Goal: Task Accomplishment & Management: Use online tool/utility

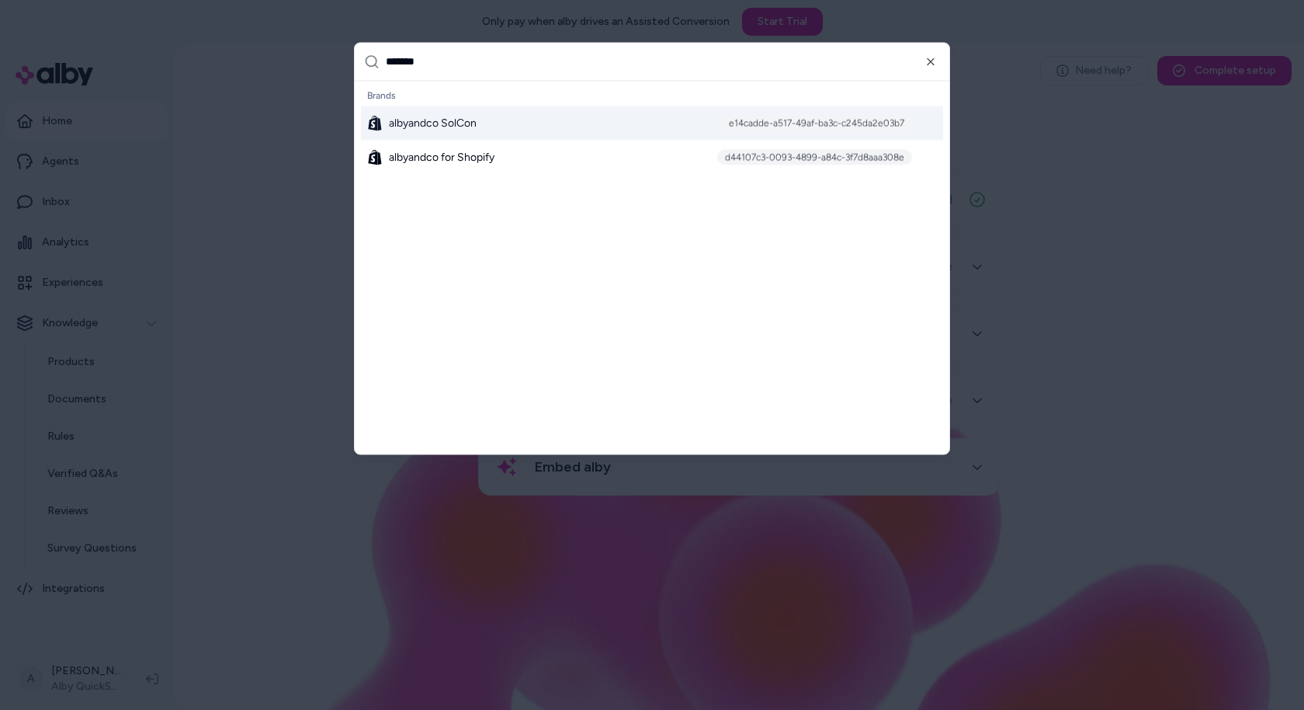
type input "********"
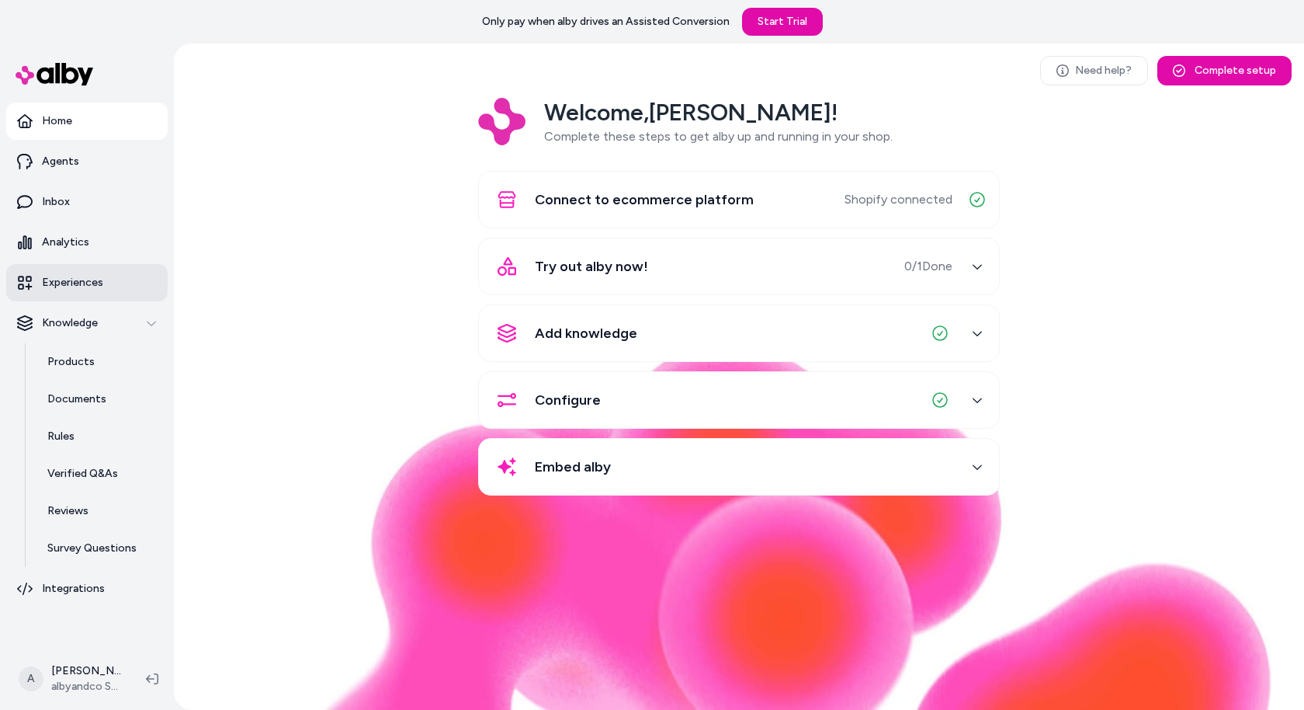
click at [100, 272] on link "Experiences" at bounding box center [86, 282] width 161 height 37
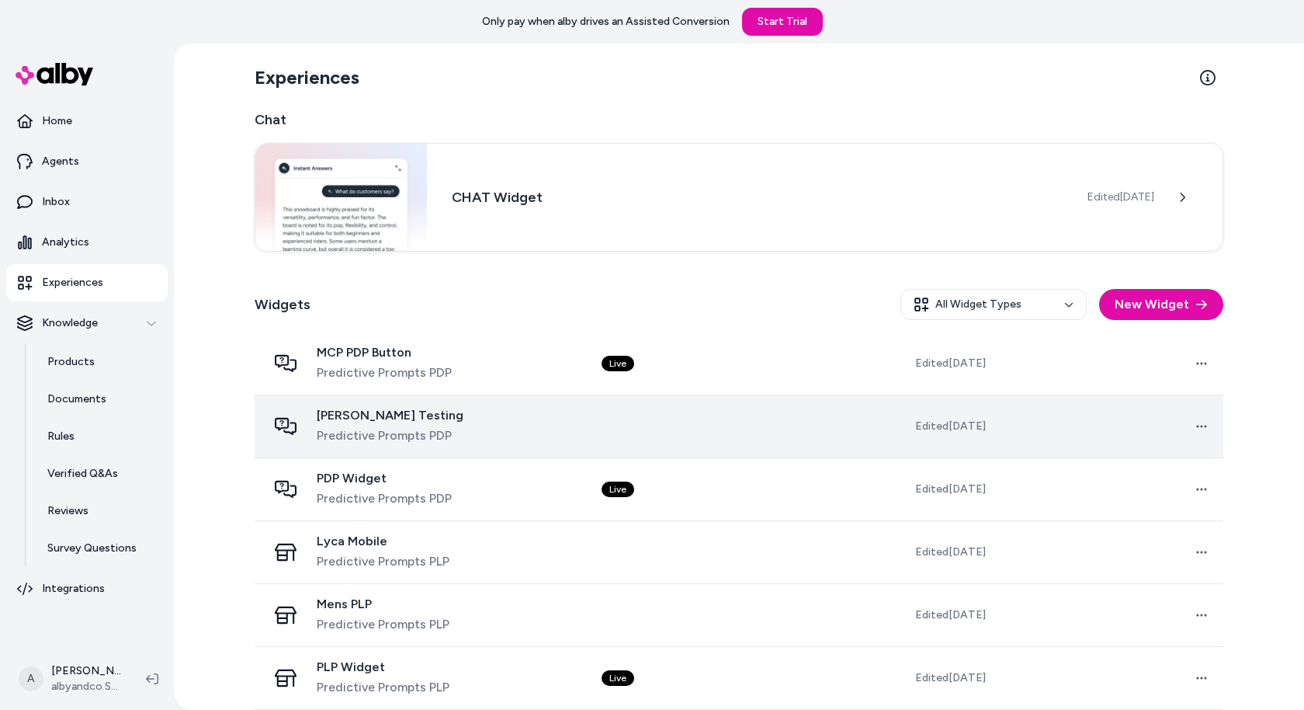
click at [375, 412] on span "Noam Testing" at bounding box center [390, 416] width 147 height 16
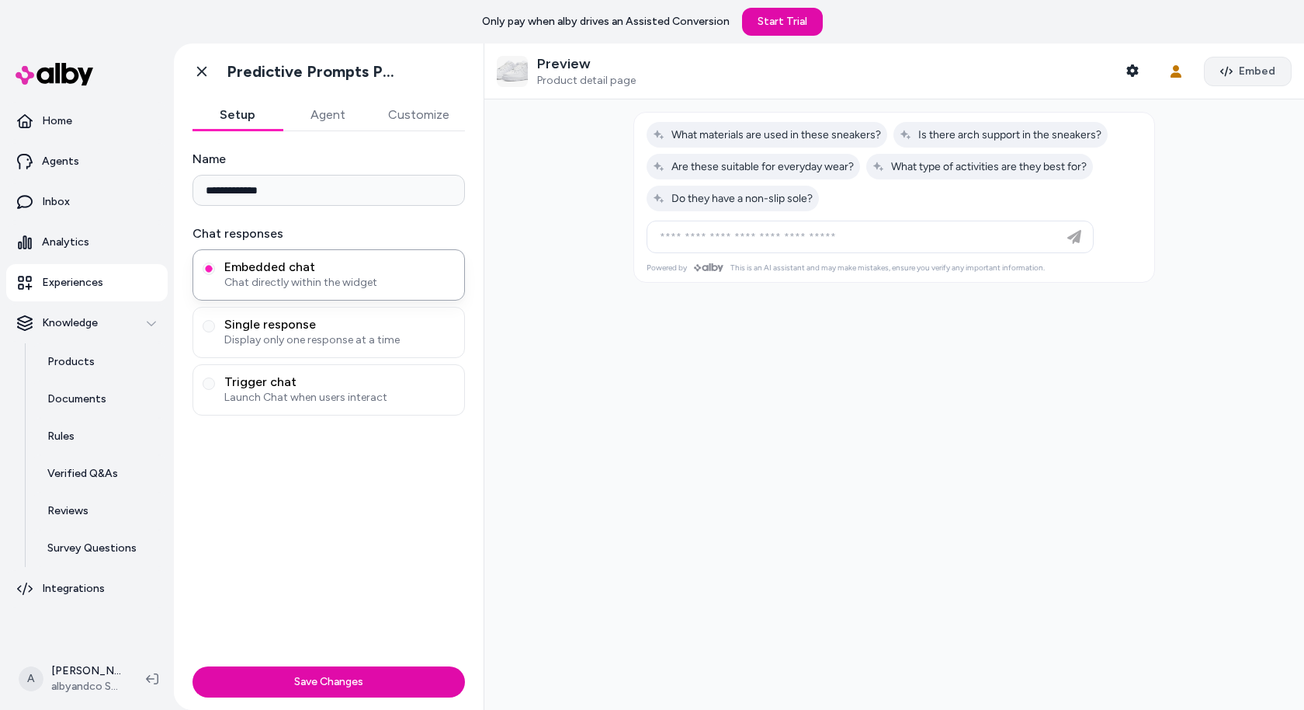
click at [1252, 58] on button "Embed" at bounding box center [1248, 72] width 88 height 30
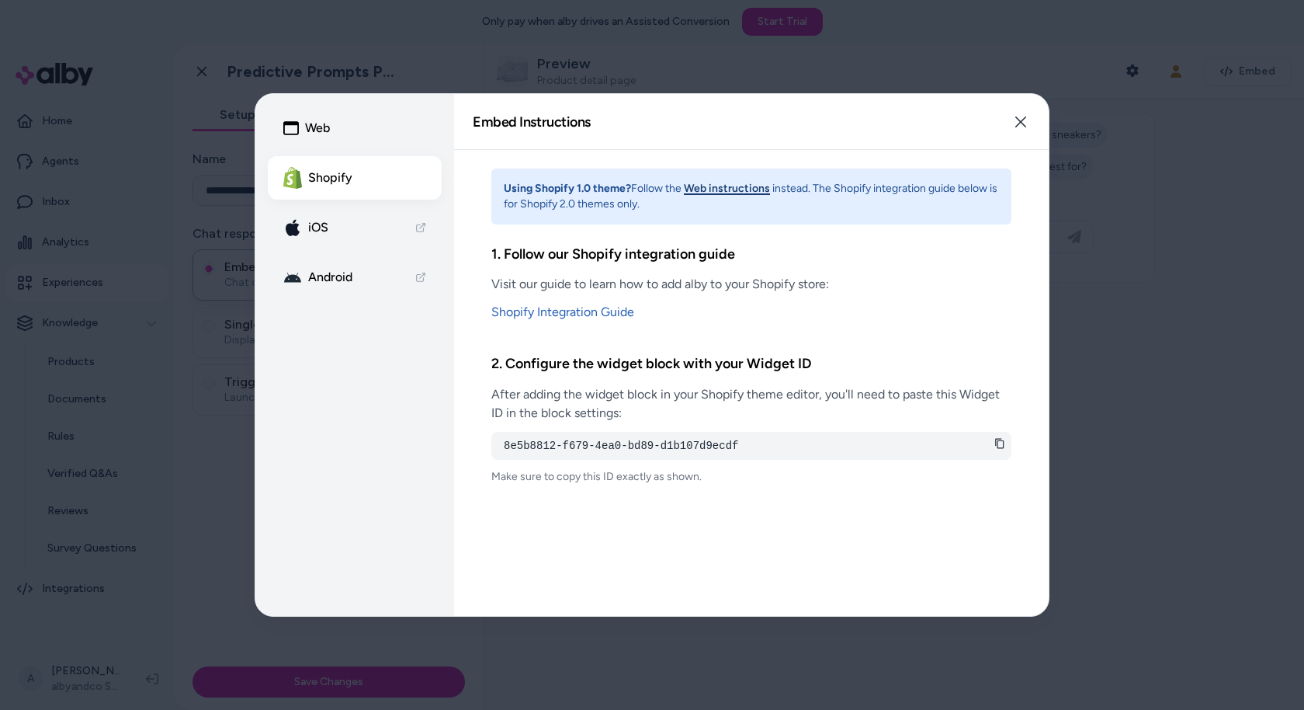
click at [365, 125] on button "Web" at bounding box center [355, 127] width 174 height 43
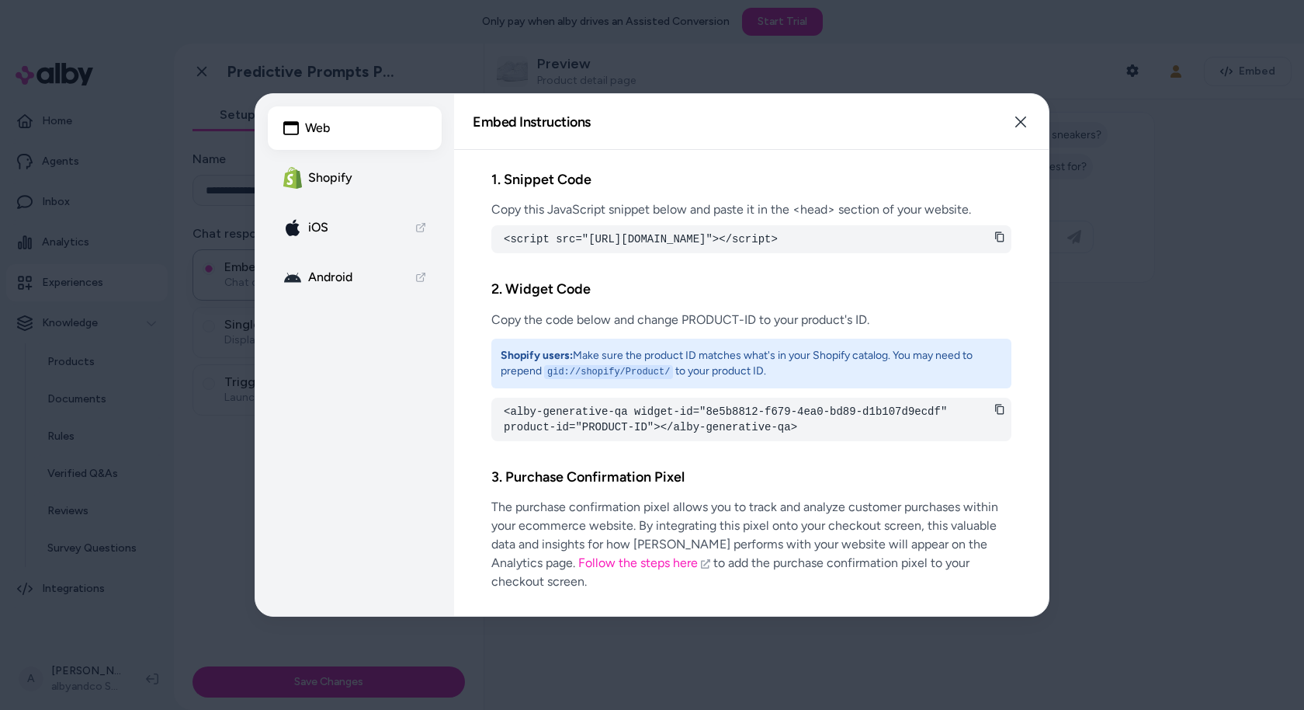
click at [1043, 130] on div "Embed Instructions Embed a widget to start building your experience. Close" at bounding box center [751, 122] width 595 height 56
click at [1022, 109] on button "Close" at bounding box center [1020, 121] width 31 height 31
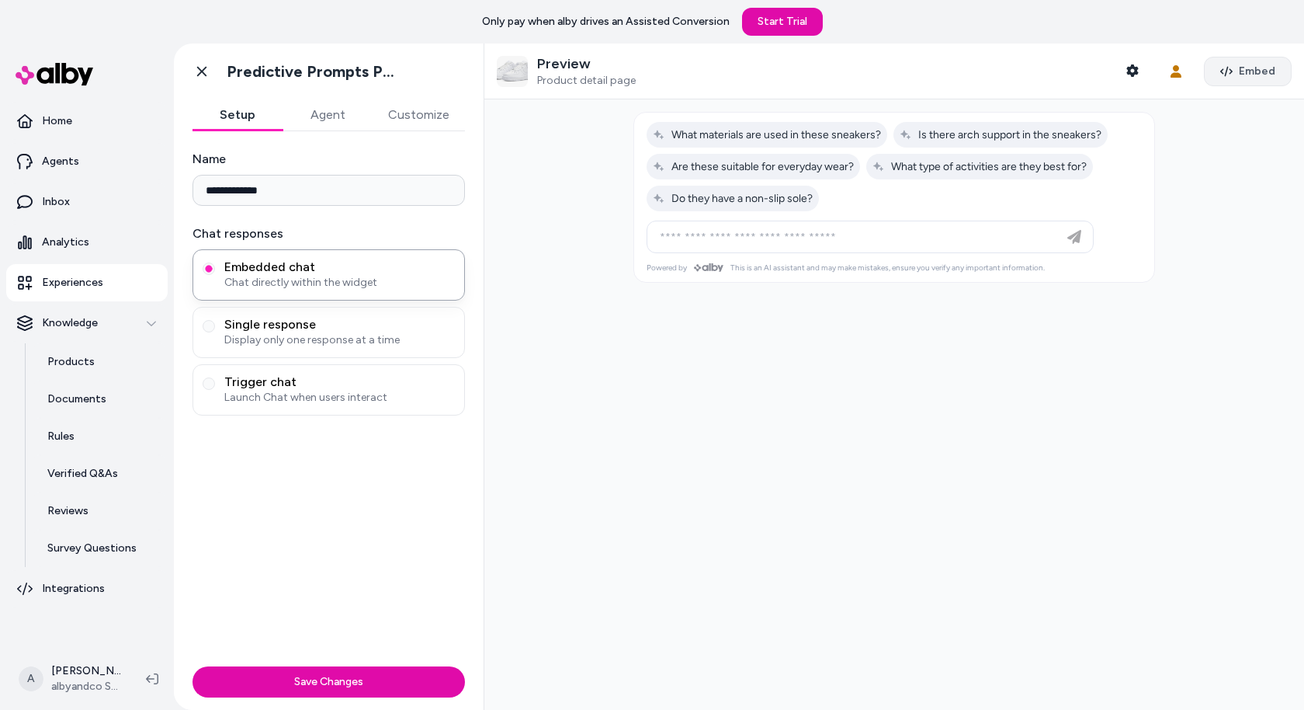
click at [1254, 75] on span "Embed" at bounding box center [1257, 72] width 36 height 16
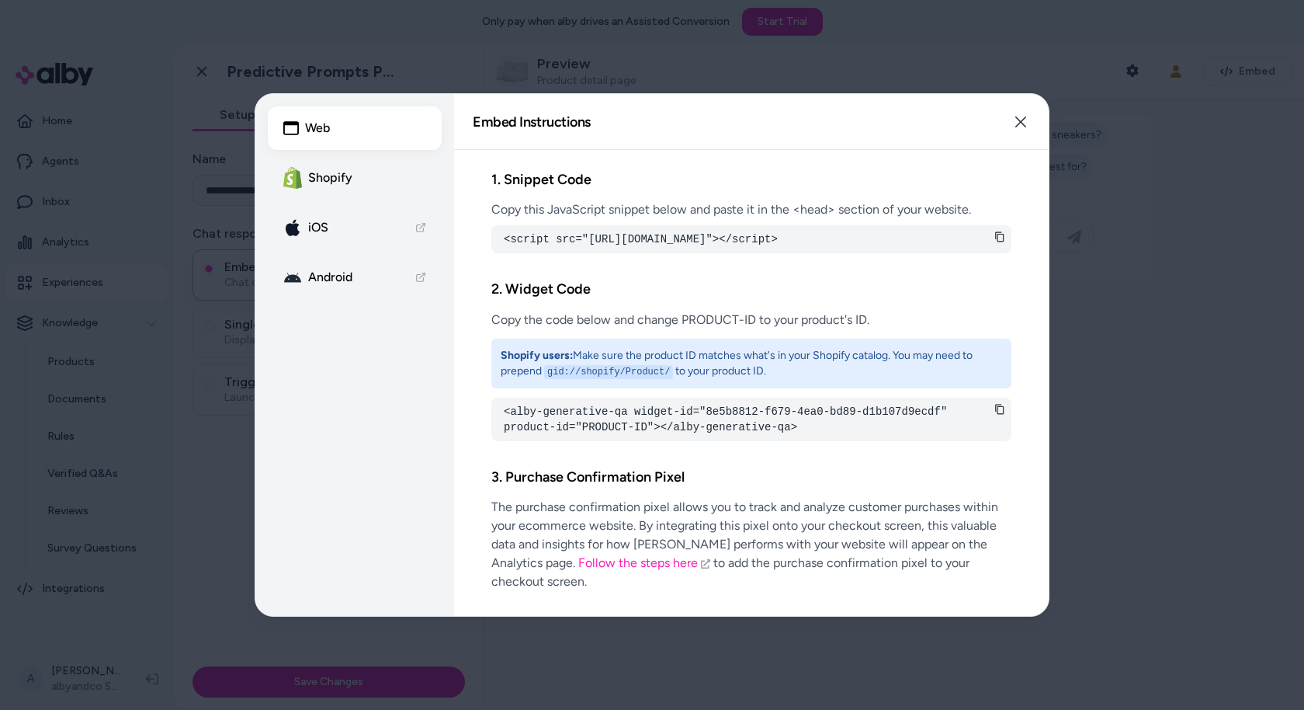
click at [355, 183] on button "Shopify" at bounding box center [355, 177] width 174 height 43
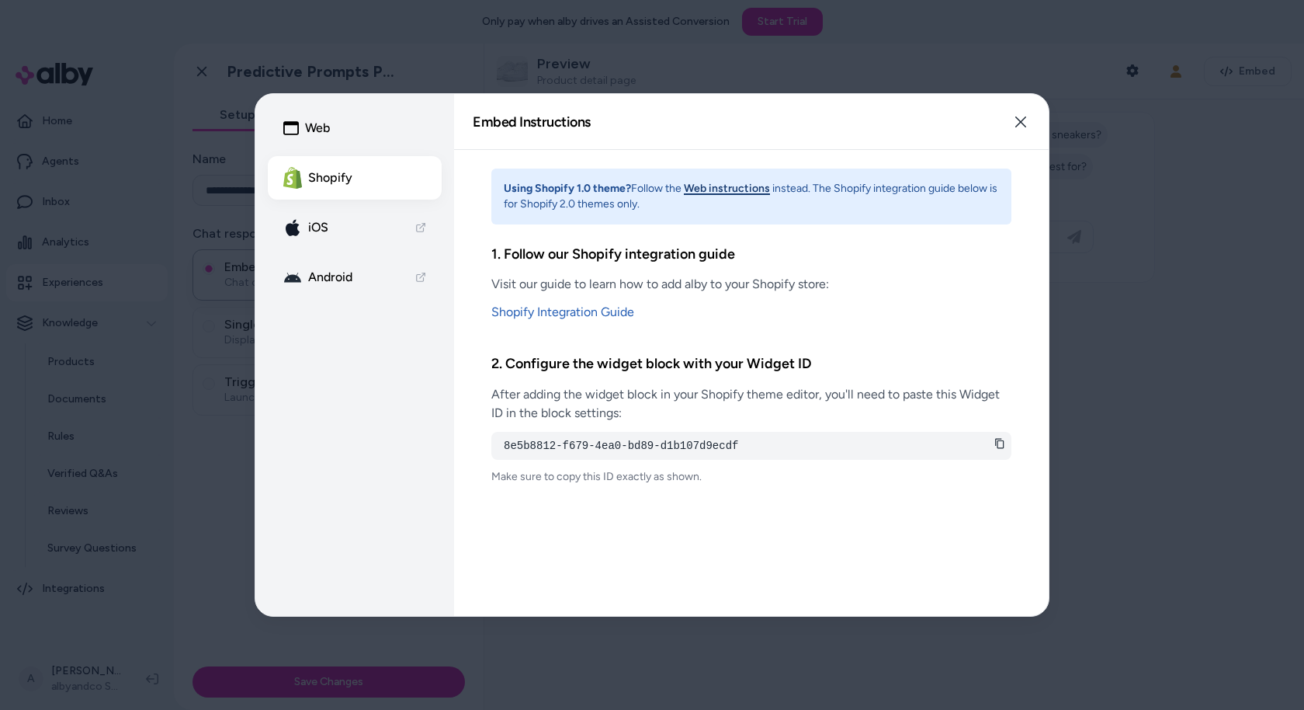
click at [342, 116] on button "Web" at bounding box center [355, 127] width 174 height 43
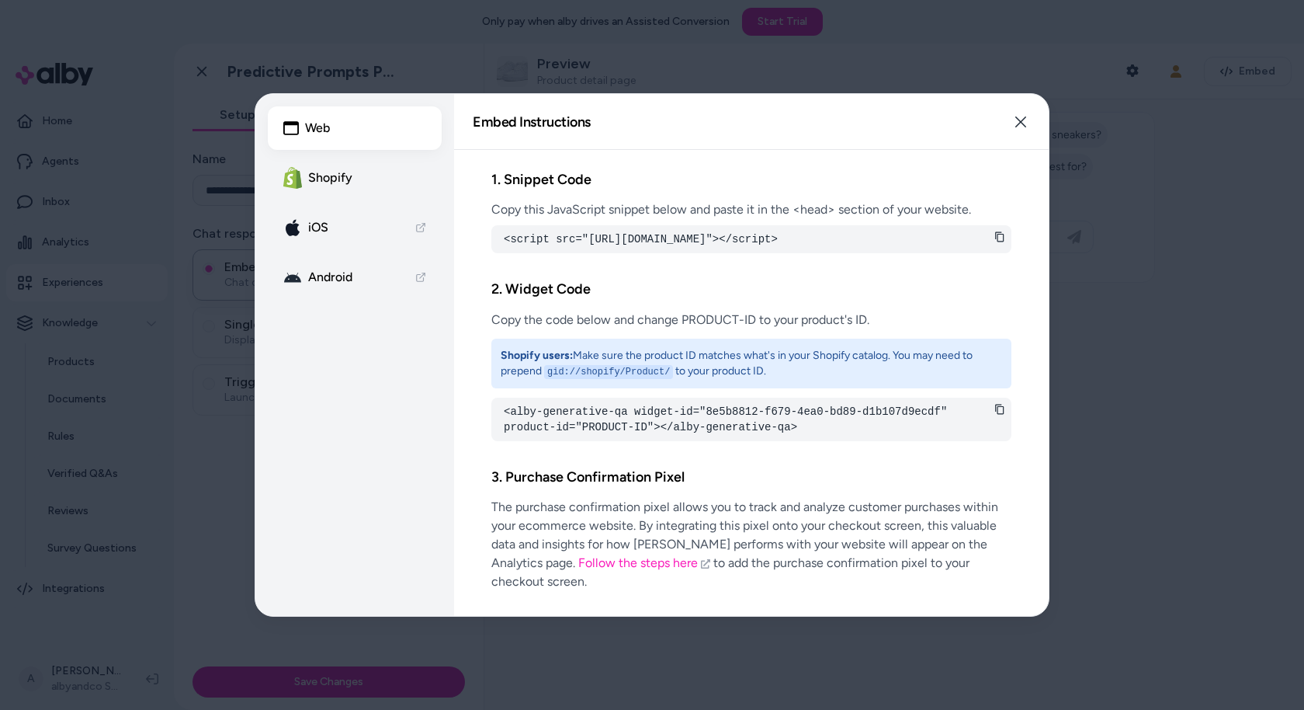
click at [362, 180] on button "Shopify" at bounding box center [355, 177] width 174 height 43
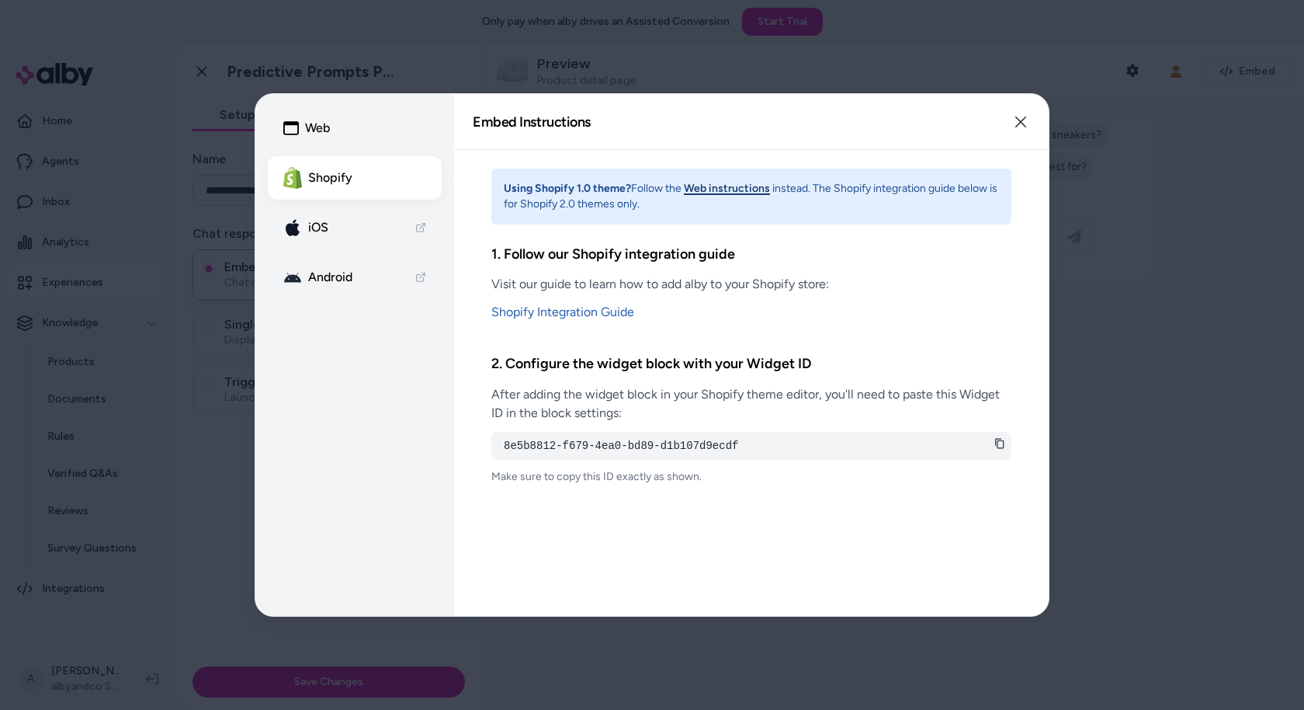
click at [325, 130] on button "Web" at bounding box center [355, 127] width 174 height 43
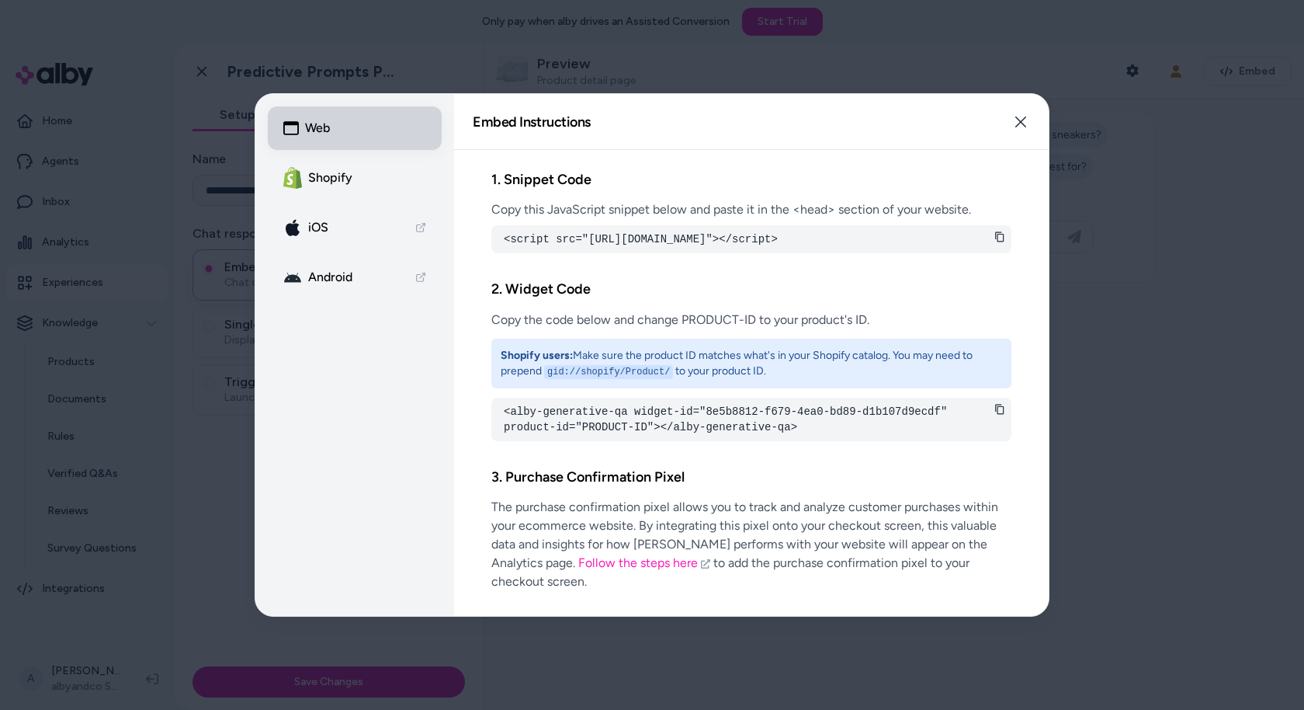
click at [321, 127] on button "Web" at bounding box center [355, 127] width 174 height 43
click at [340, 161] on button "Shopify" at bounding box center [355, 177] width 174 height 43
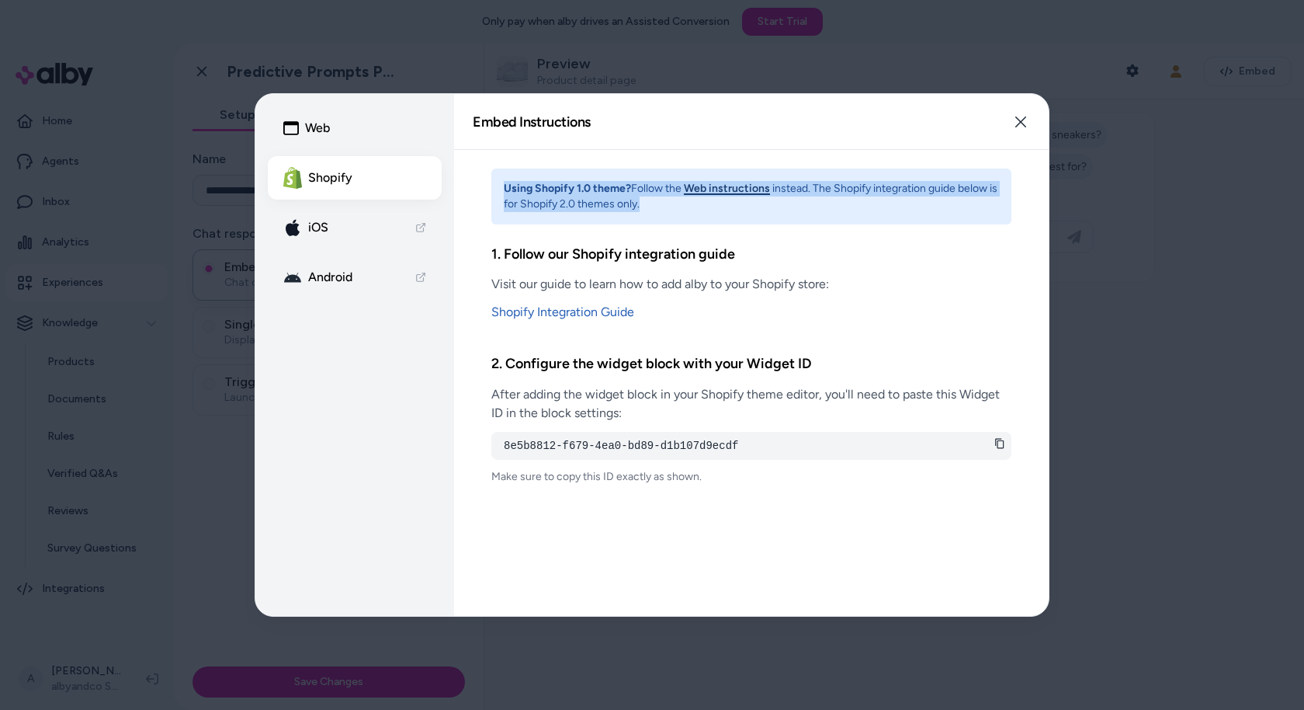
drag, startPoint x: 767, startPoint y: 205, endPoint x: 495, endPoint y: 191, distance: 272.1
click at [495, 191] on div "Using Shopify 1.0 theme? Follow the Web instructions instead. The Shopify integ…" at bounding box center [751, 196] width 520 height 56
click at [510, 191] on strong "Using Shopify 1.0 theme?" at bounding box center [567, 188] width 127 height 13
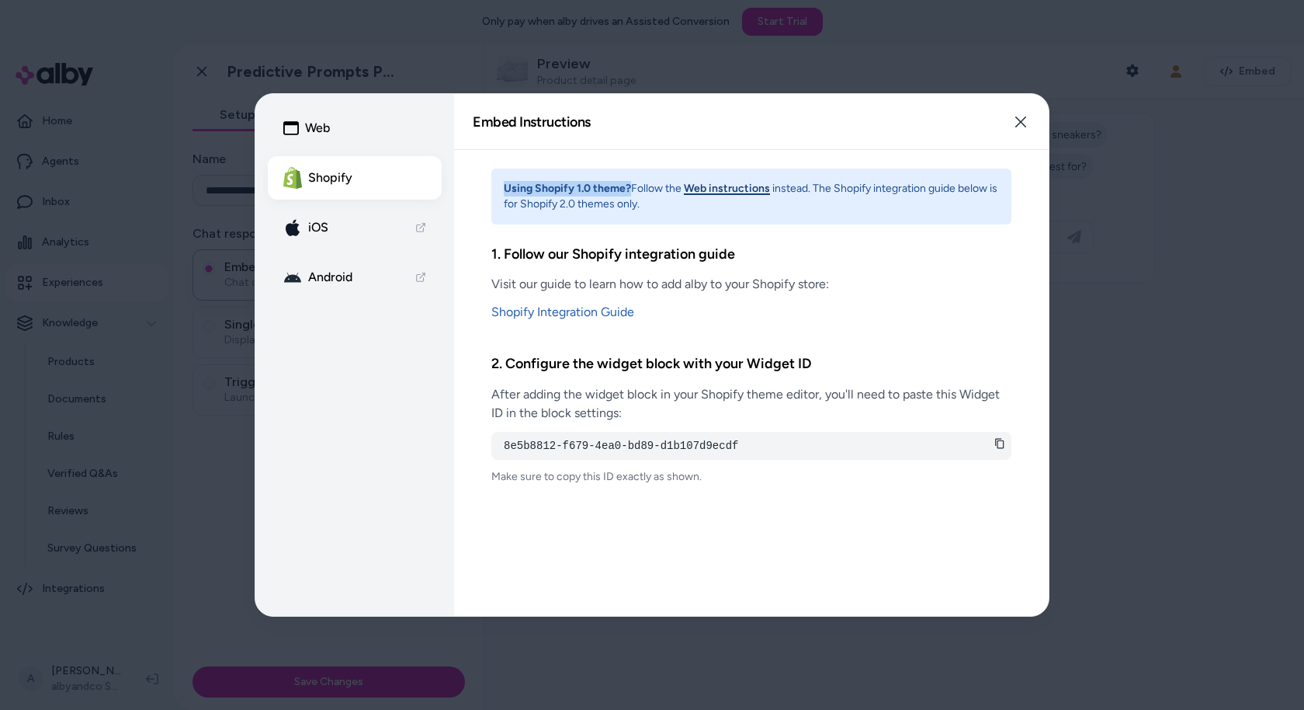
drag, startPoint x: 495, startPoint y: 191, endPoint x: 627, endPoint y: 196, distance: 131.3
click at [627, 196] on div "Using Shopify 1.0 theme? Follow the Web instructions instead. The Shopify integ…" at bounding box center [751, 196] width 520 height 56
click at [729, 188] on button "Web instructions" at bounding box center [727, 189] width 86 height 16
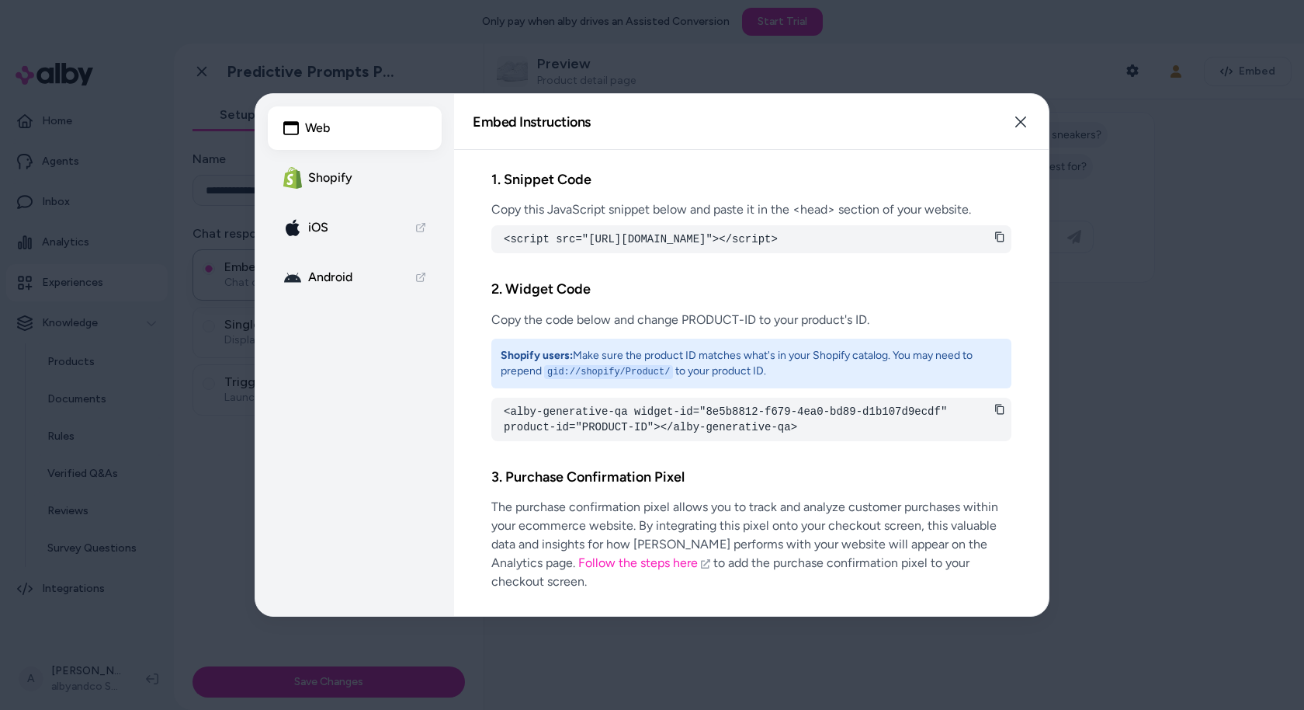
drag, startPoint x: 1019, startPoint y: 116, endPoint x: 783, endPoint y: 231, distance: 262.9
click at [783, 231] on div "Embed Instructions Embed a widget to start building your experience. Close 1. S…" at bounding box center [751, 355] width 595 height 522
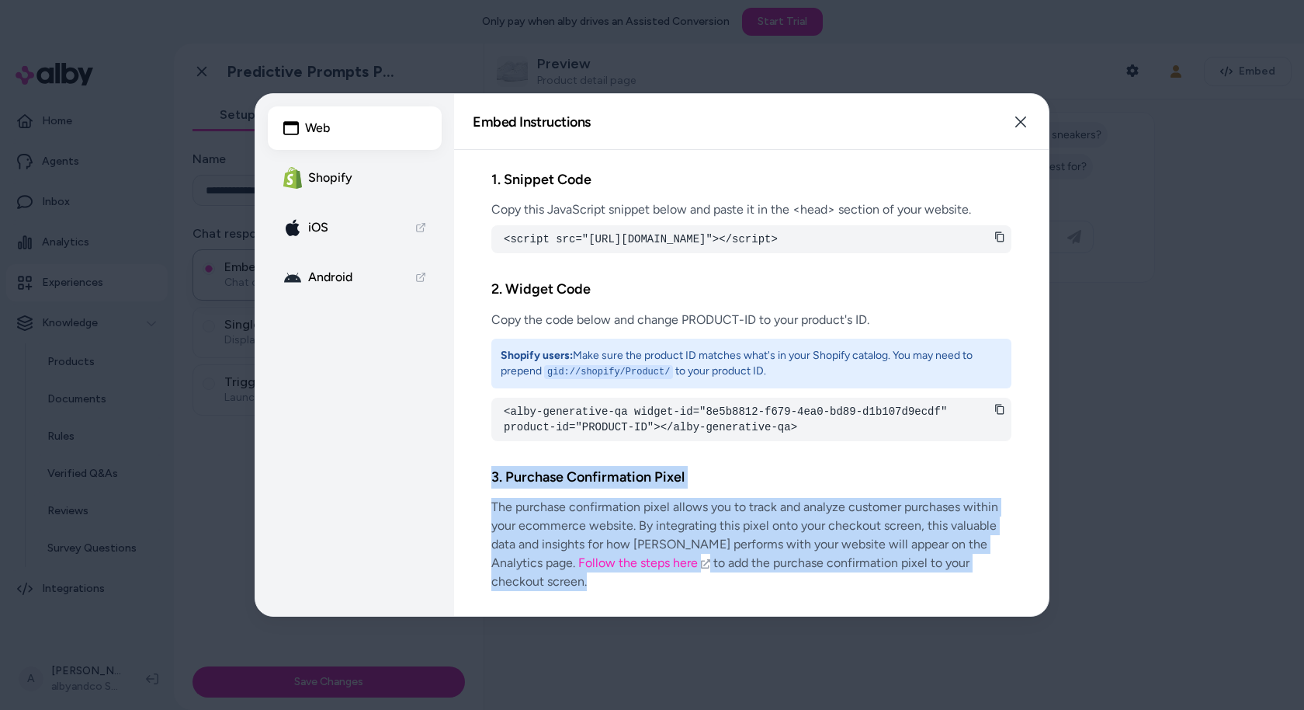
scroll to position [2, 0]
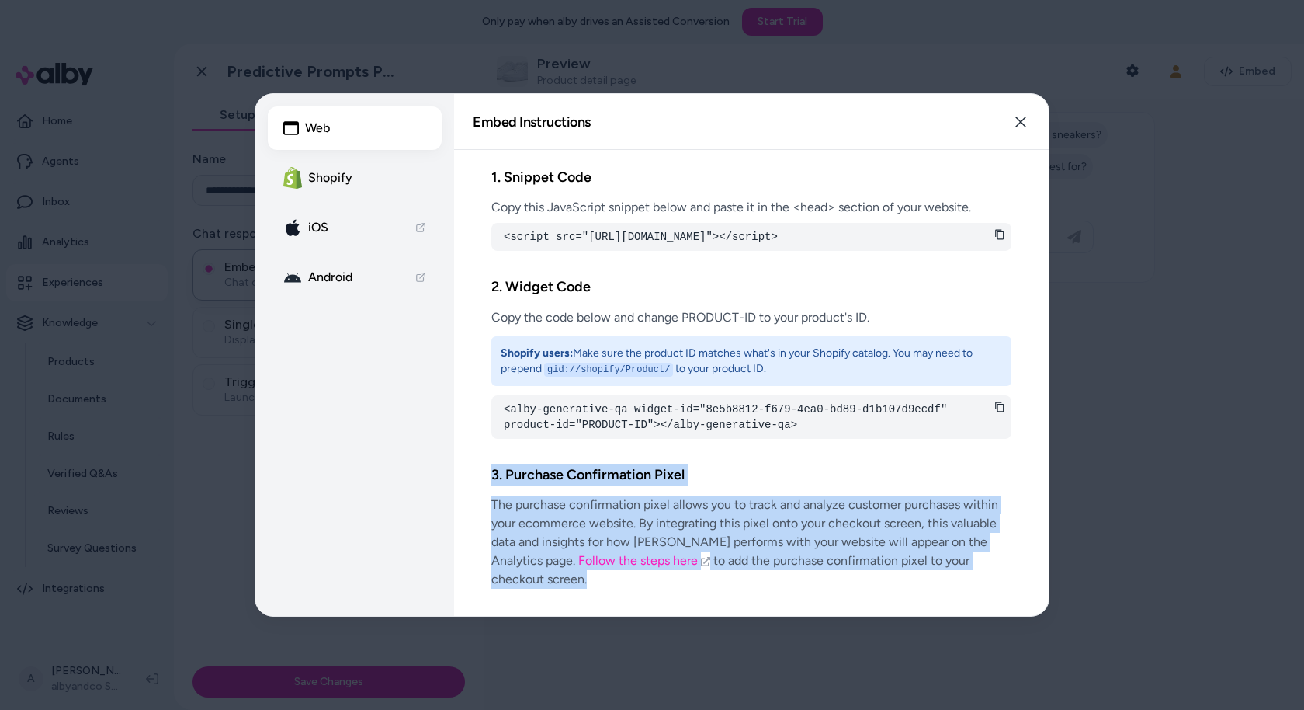
drag, startPoint x: 485, startPoint y: 484, endPoint x: 1012, endPoint y: 581, distance: 535.3
click at [1012, 581] on div "1. Snippet Code Copy this JavaScript snippet below and paste it in the <head> s…" at bounding box center [751, 383] width 595 height 466
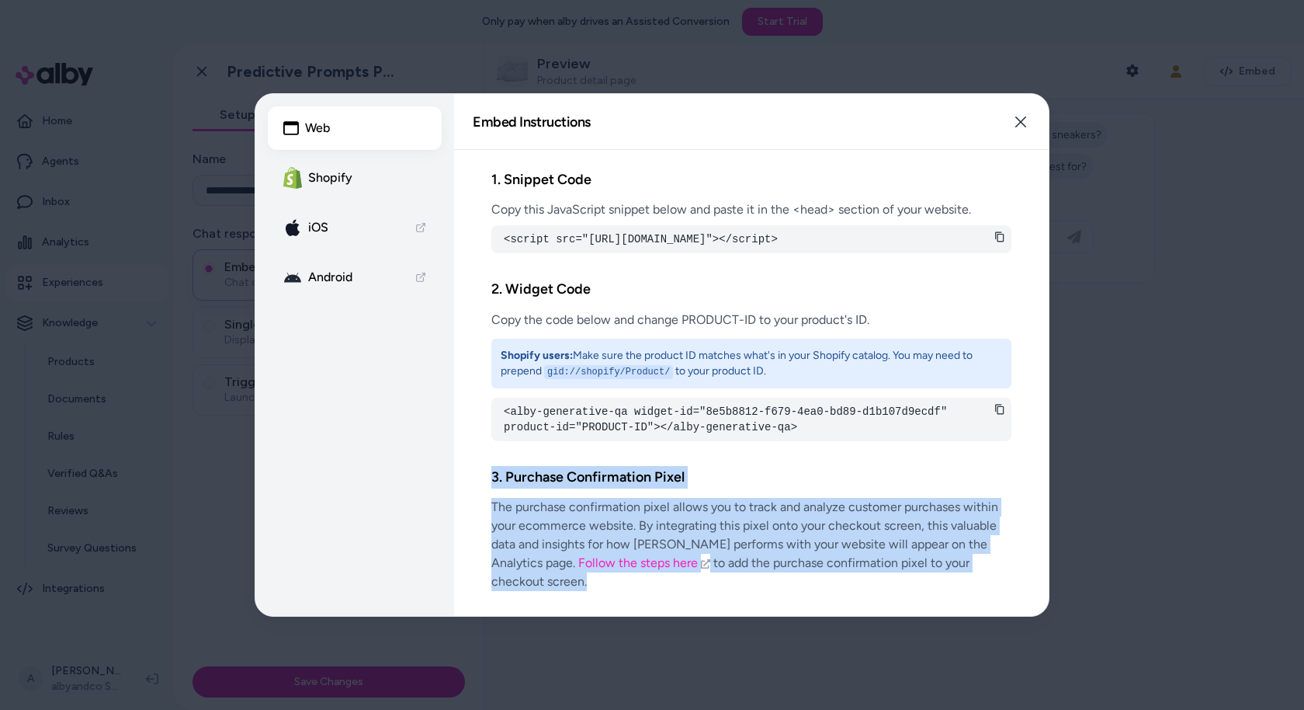
click at [766, 506] on div "3. Purchase Confirmation Pixel The purchase confirmation pixel allows you to tr…" at bounding box center [751, 528] width 520 height 150
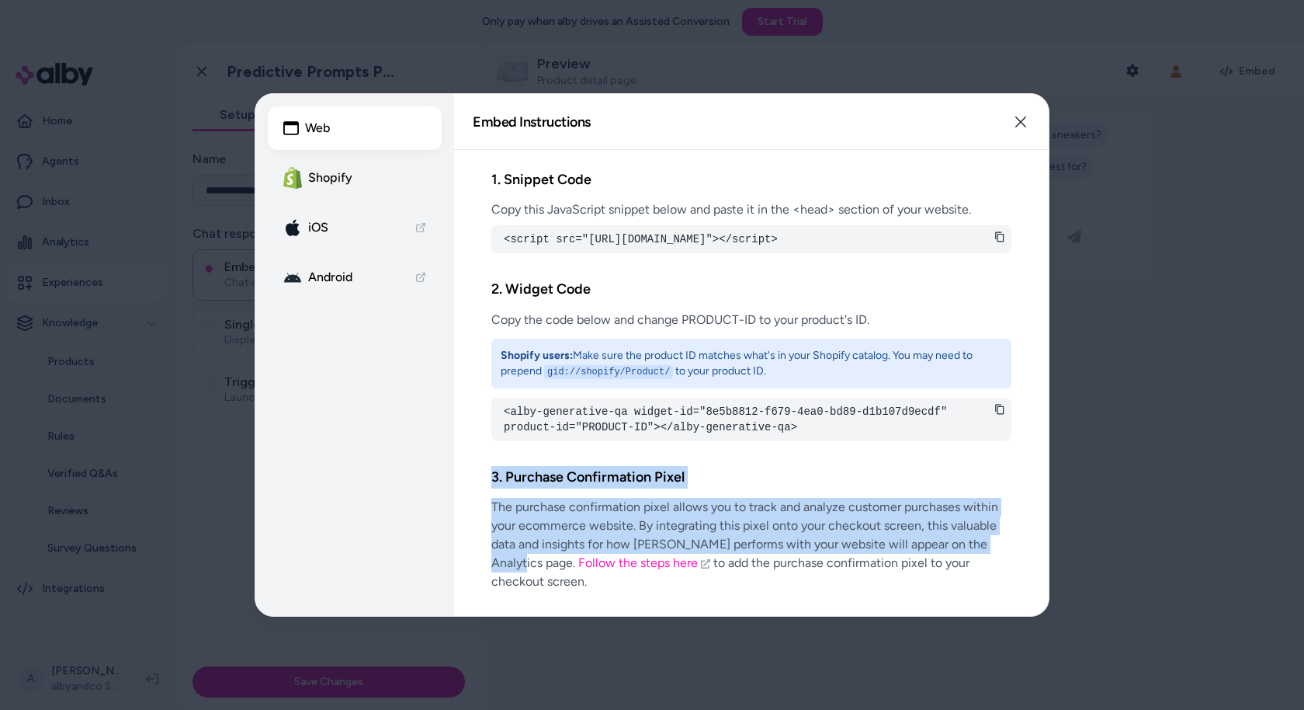
drag, startPoint x: 491, startPoint y: 488, endPoint x: 1009, endPoint y: 564, distance: 524.1
click at [1011, 564] on div "3. Purchase Confirmation Pixel The purchase confirmation pixel allows you to tr…" at bounding box center [751, 528] width 520 height 150
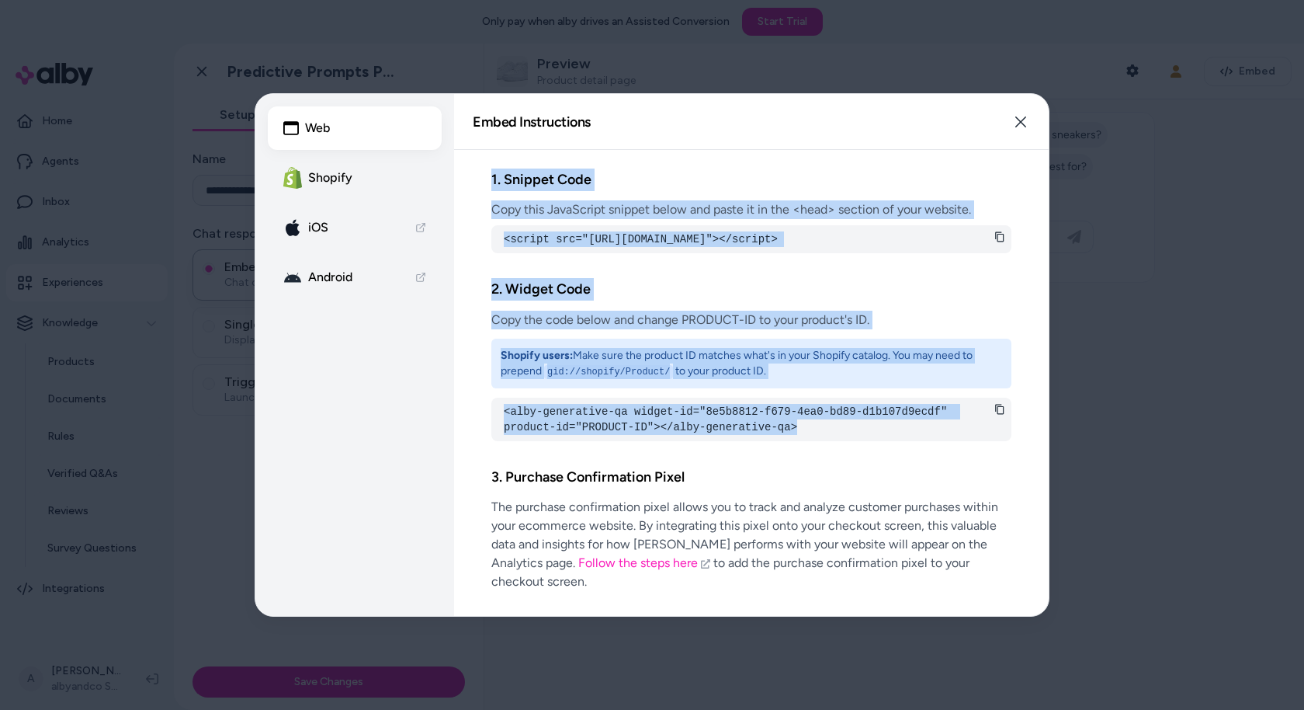
drag, startPoint x: 898, startPoint y: 446, endPoint x: 481, endPoint y: 168, distance: 501.7
click at [481, 168] on div "1. Snippet Code Copy this JavaScript snippet below and paste it in the <head> s…" at bounding box center [751, 383] width 595 height 466
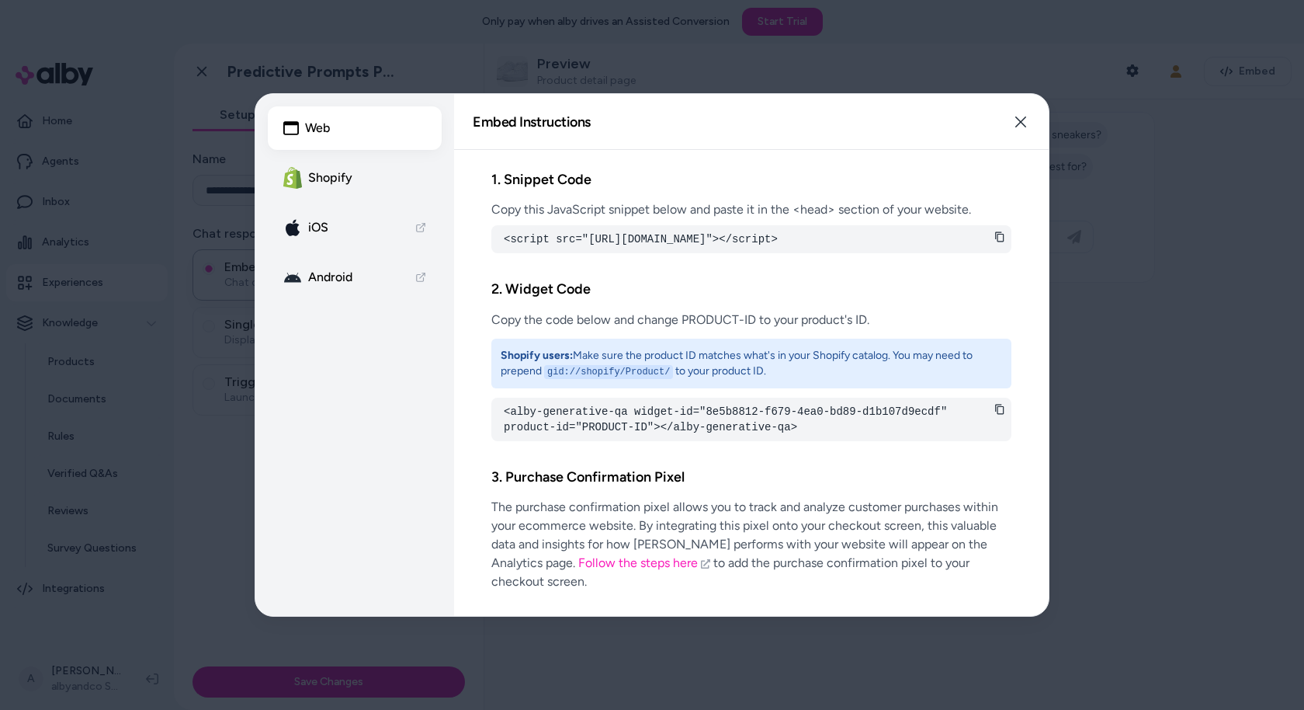
click at [484, 492] on div "1. Snippet Code Copy this JavaScript snippet below and paste it in the <head> s…" at bounding box center [751, 383] width 595 height 466
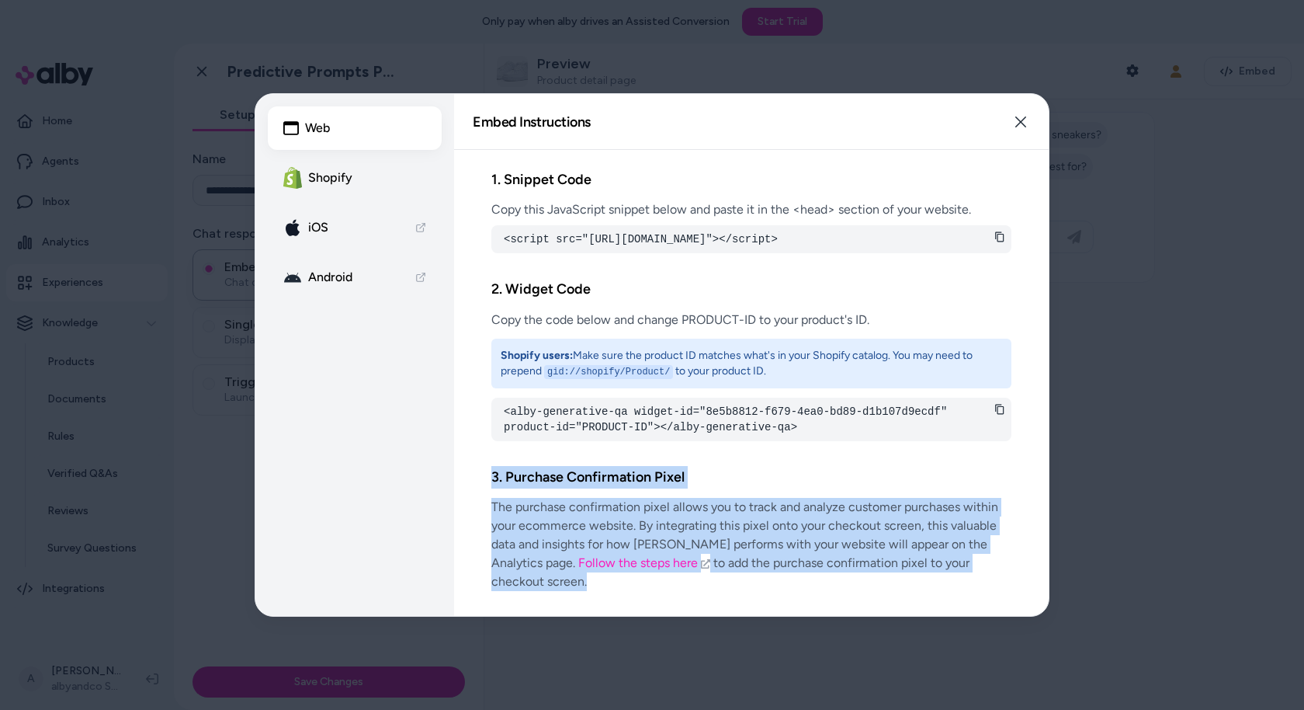
drag, startPoint x: 481, startPoint y: 492, endPoint x: 1009, endPoint y: 578, distance: 534.9
click at [1009, 578] on div "1. Snippet Code Copy this JavaScript snippet below and paste it in the <head> s…" at bounding box center [751, 383] width 595 height 466
click at [821, 488] on h2 "3. Purchase Confirmation Pixel" at bounding box center [751, 477] width 520 height 23
drag, startPoint x: 991, startPoint y: 585, endPoint x: 481, endPoint y: 484, distance: 519.8
click at [481, 484] on div "1. Snippet Code Copy this JavaScript snippet below and paste it in the <head> s…" at bounding box center [751, 383] width 595 height 466
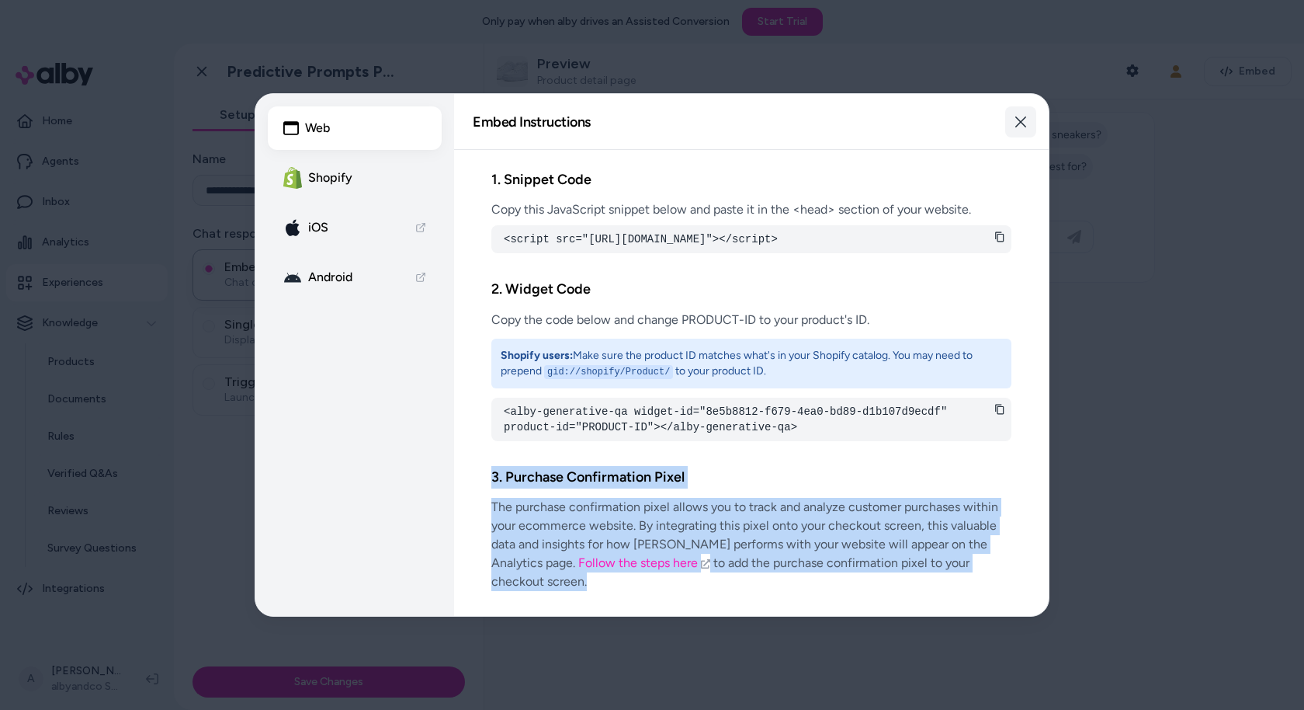
click at [1028, 120] on button "Close" at bounding box center [1020, 121] width 31 height 31
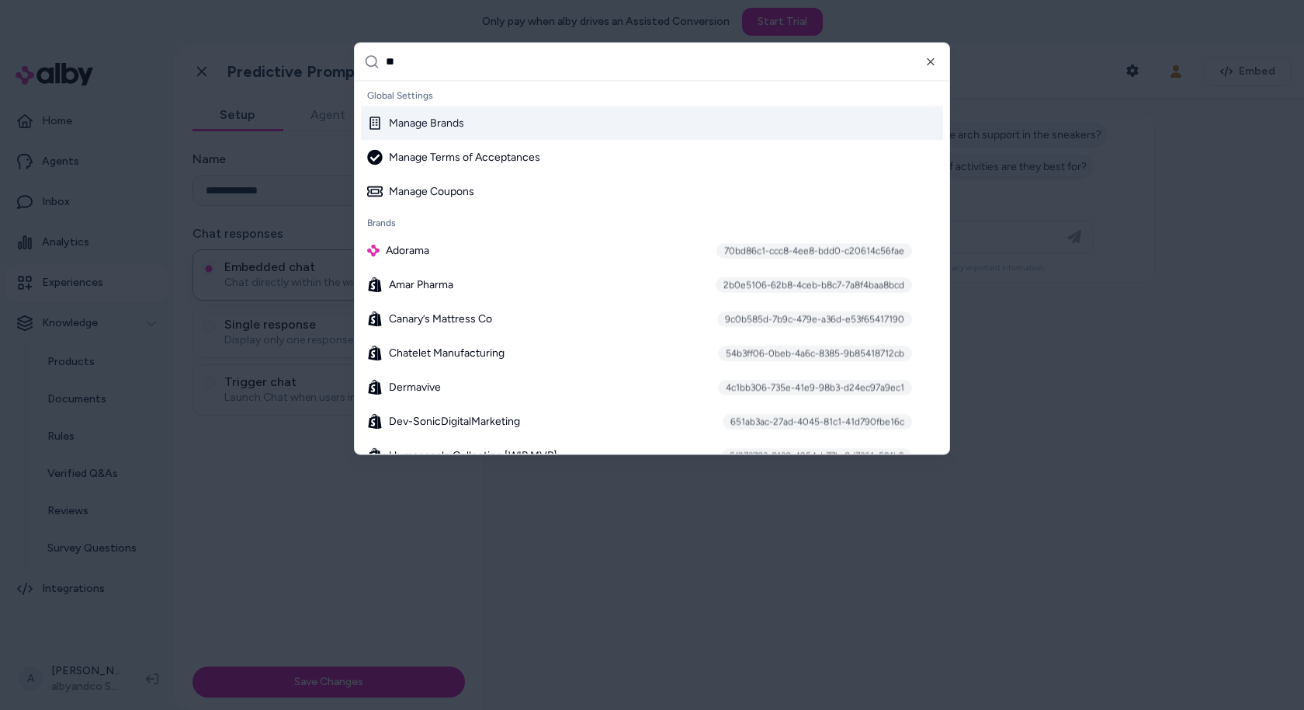
type input "***"
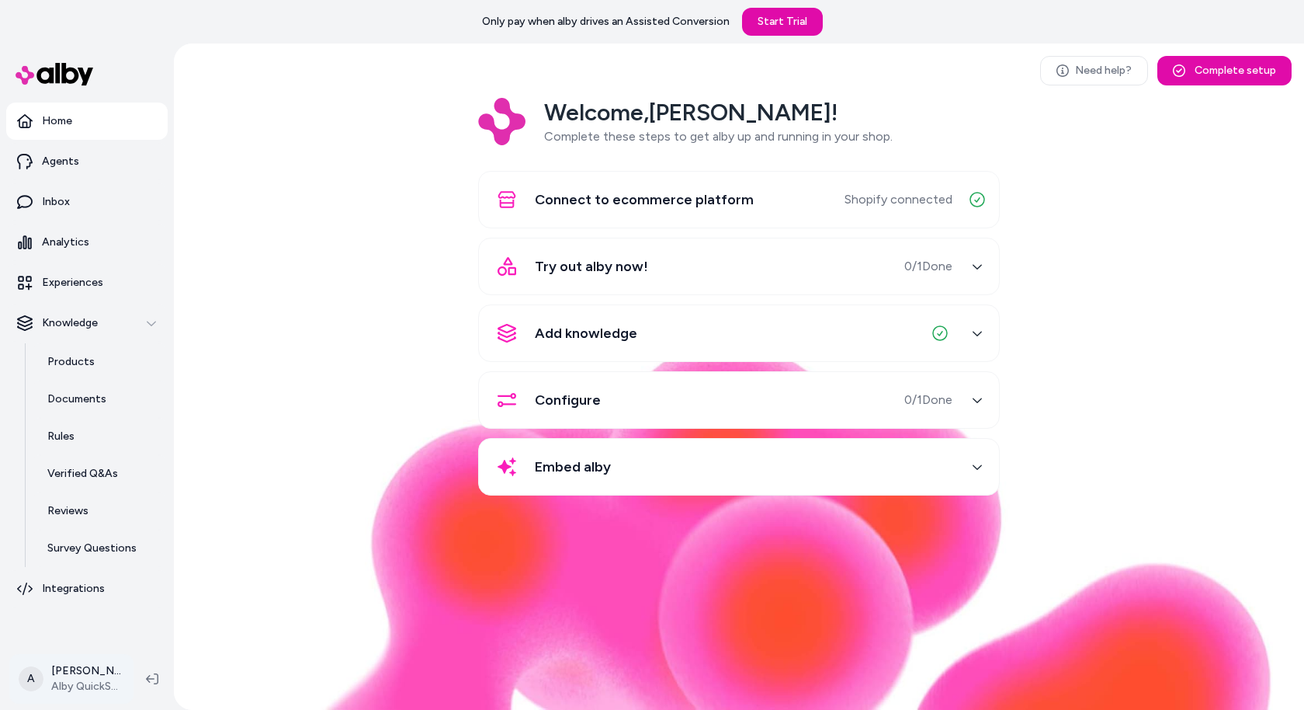
click at [87, 689] on html "Only pay when alby drives an Assisted Conversion Start Trial Home Agents Inbox …" at bounding box center [652, 355] width 1304 height 710
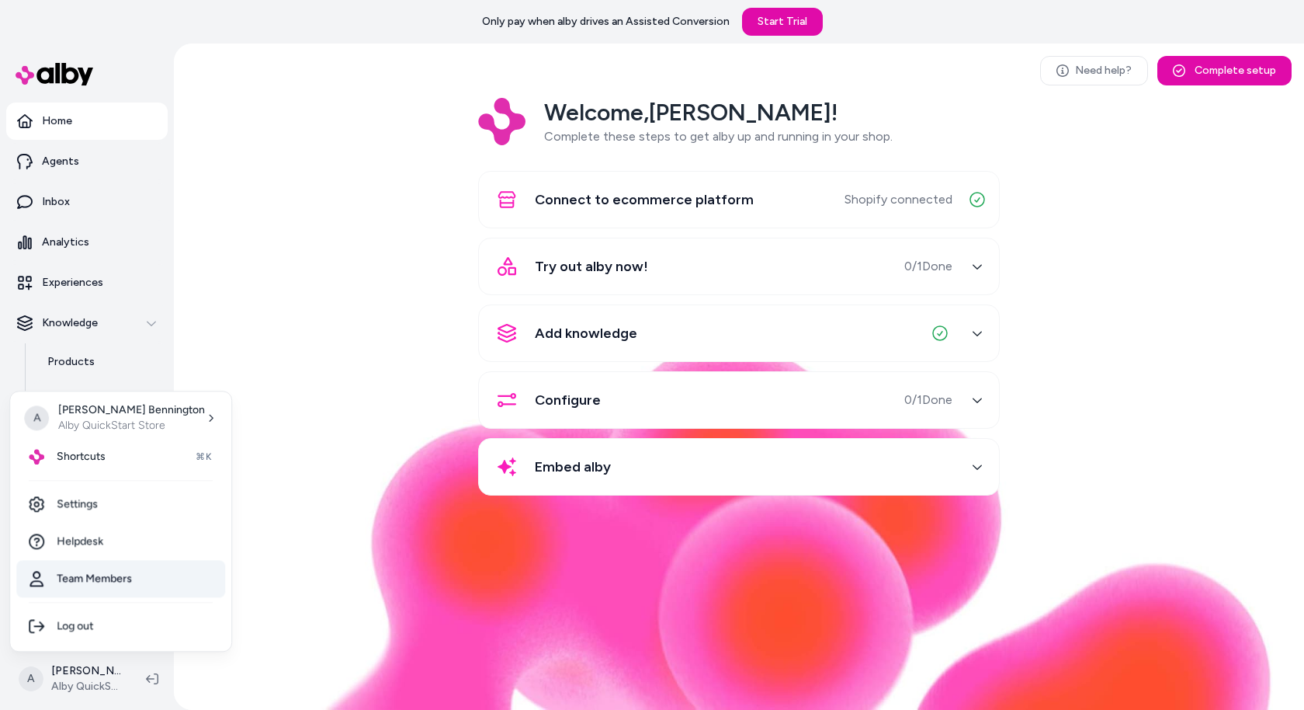
click at [118, 583] on link "Team Members" at bounding box center [120, 578] width 209 height 37
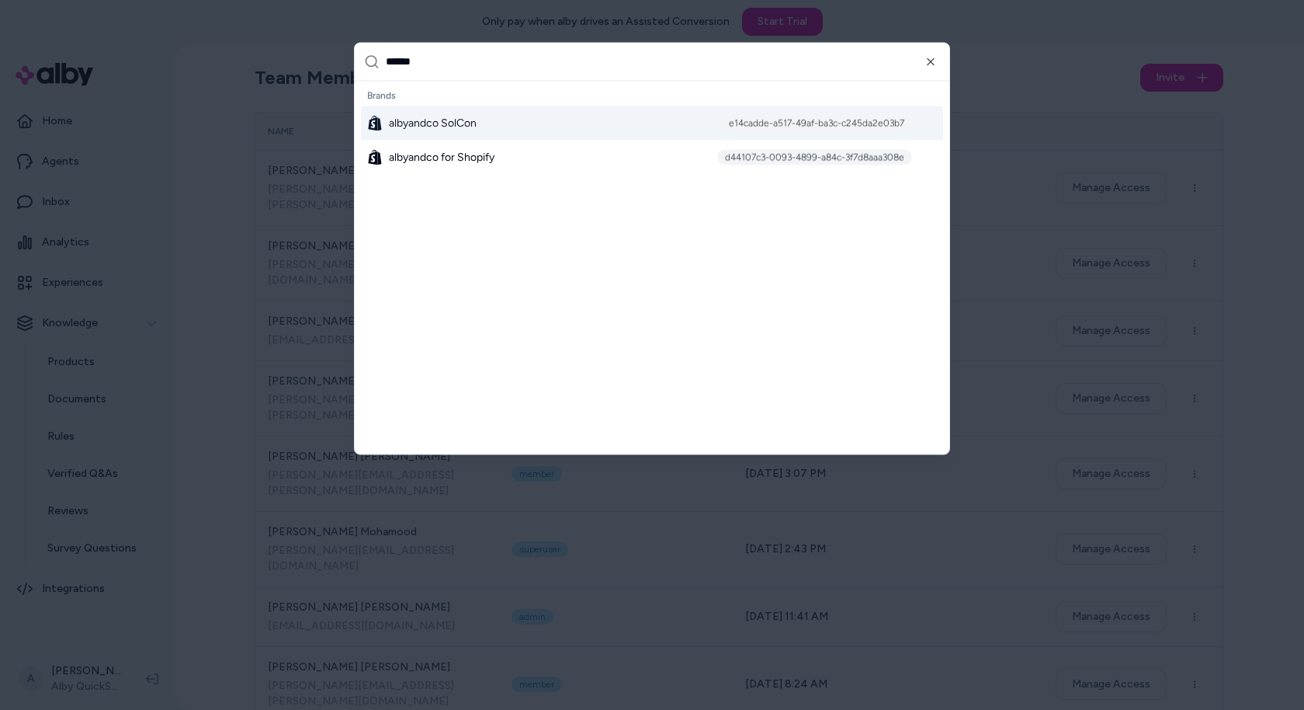
type input "*******"
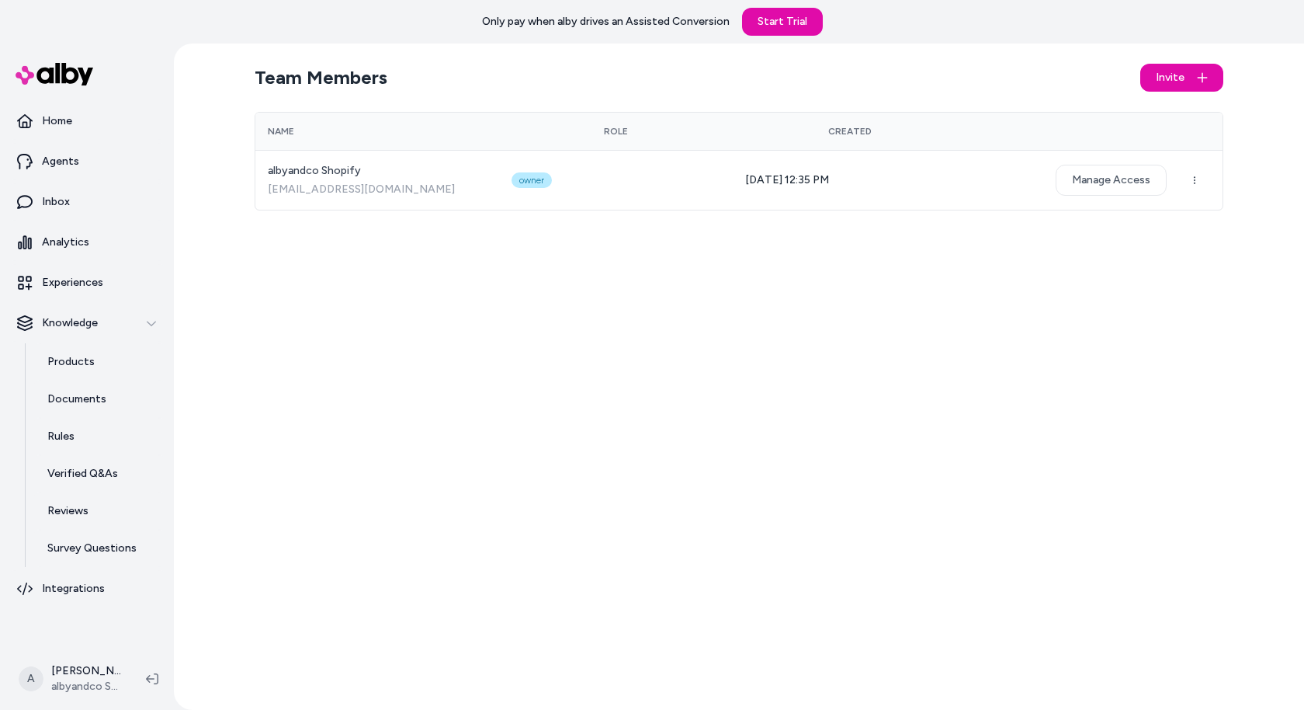
click at [432, 301] on div "Team Members Invite Name Role Created albyandco Shopify alby@albyandco.myshopif…" at bounding box center [739, 376] width 994 height 666
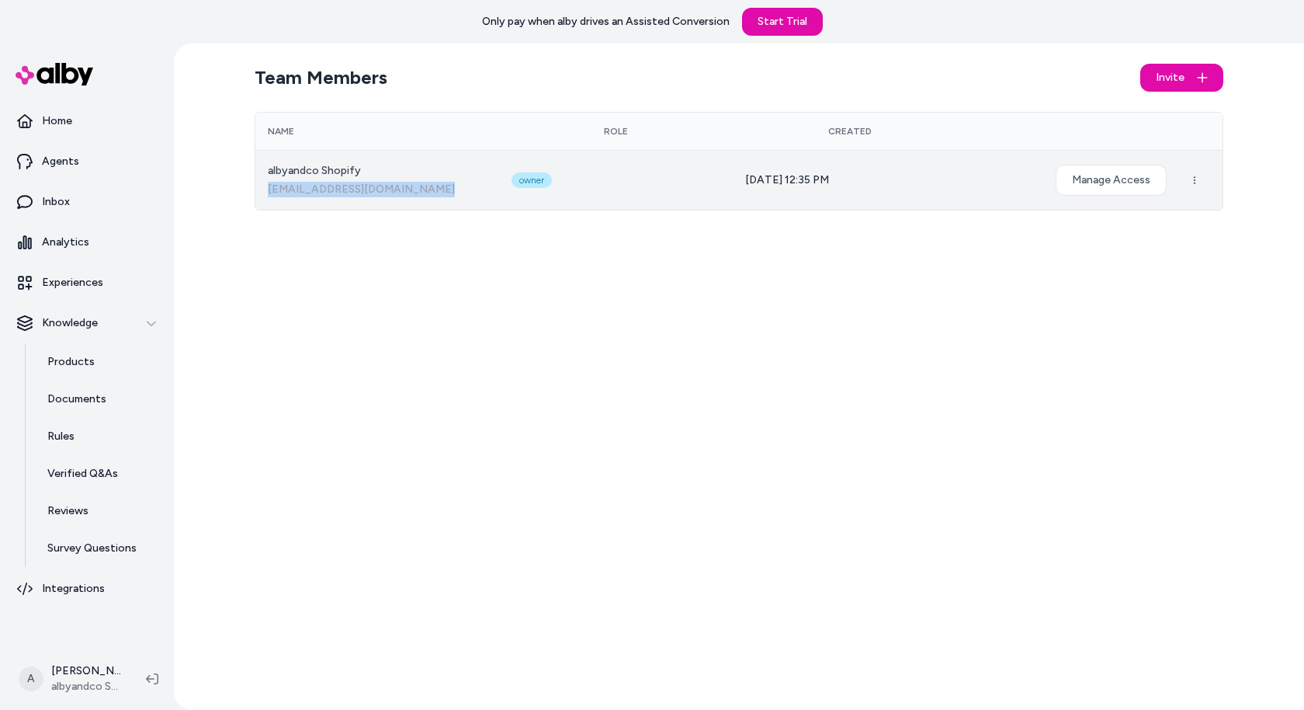
drag, startPoint x: 472, startPoint y: 177, endPoint x: 472, endPoint y: 186, distance: 8.5
click at [472, 186] on div "albyandco Shopify alby@albyandco.myshopify.com" at bounding box center [377, 180] width 219 height 34
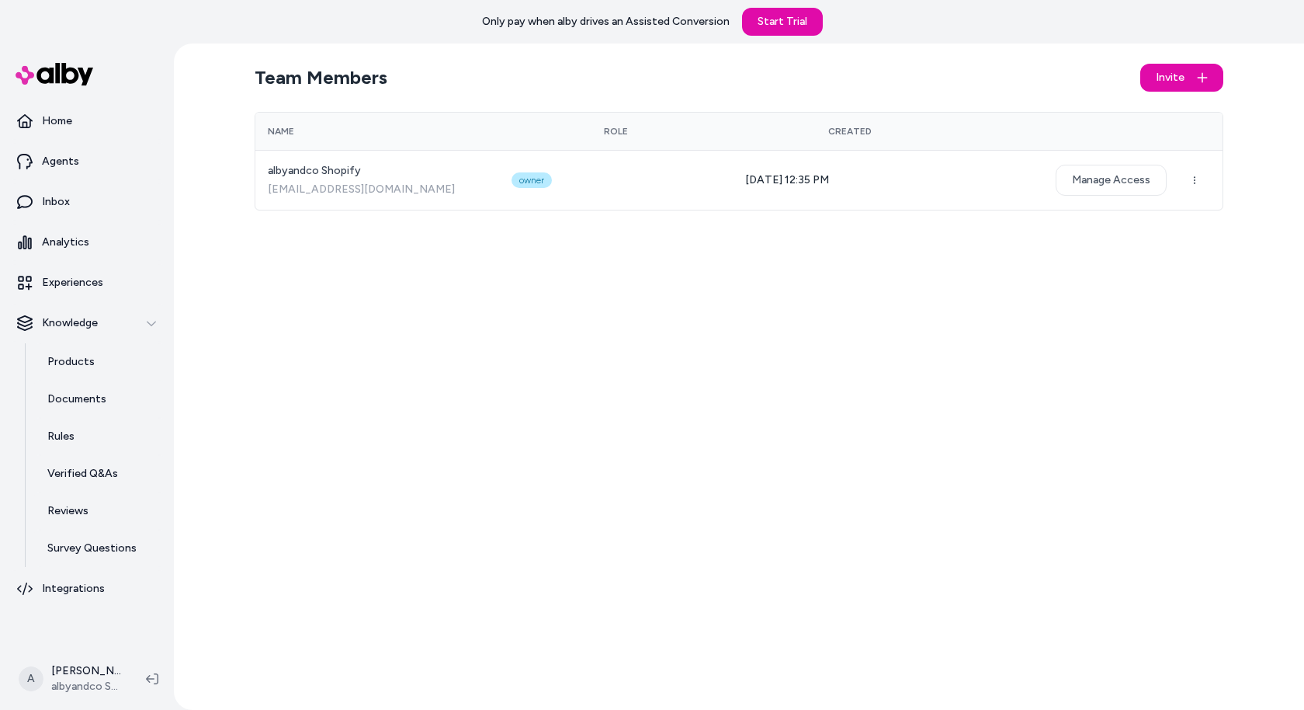
click at [499, 253] on div "Team Members Invite Name Role Created albyandco Shopify alby@albyandco.myshopif…" at bounding box center [739, 376] width 994 height 666
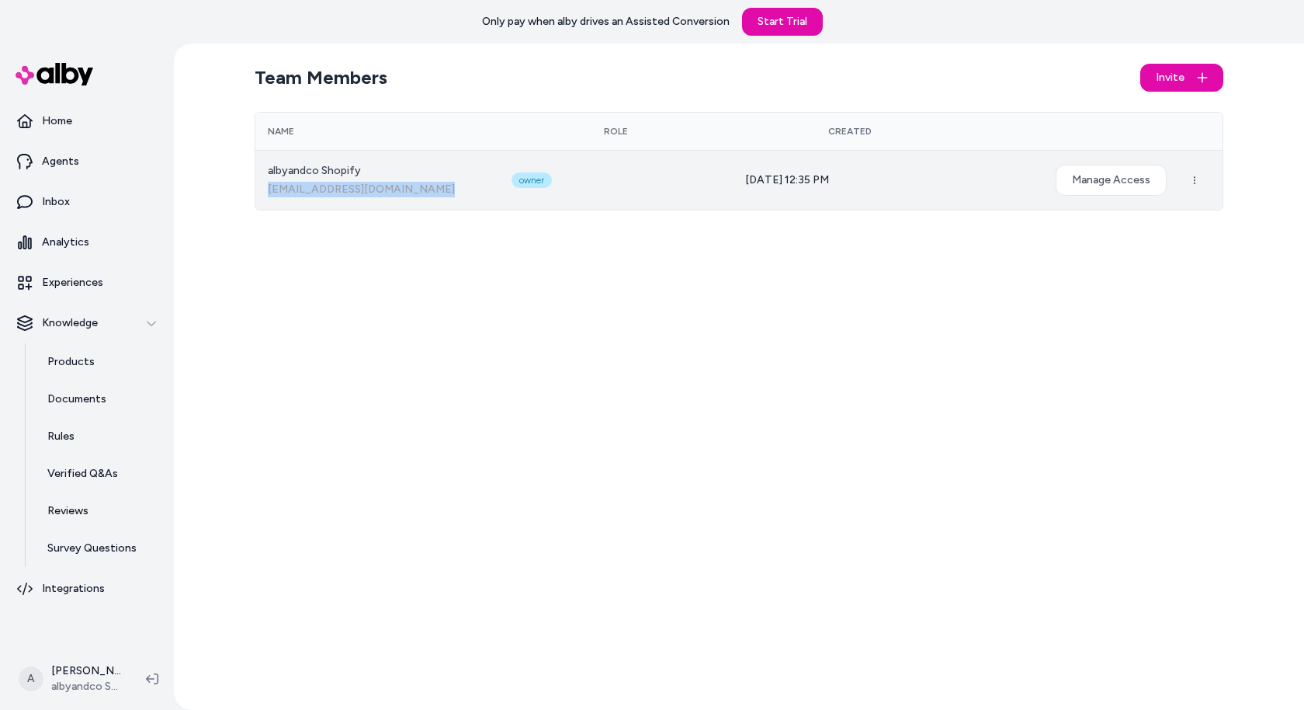
drag, startPoint x: 489, startPoint y: 201, endPoint x: 260, endPoint y: 191, distance: 229.3
click at [260, 191] on td "albyandco Shopify alby@albyandco.myshopify.com" at bounding box center [377, 180] width 244 height 60
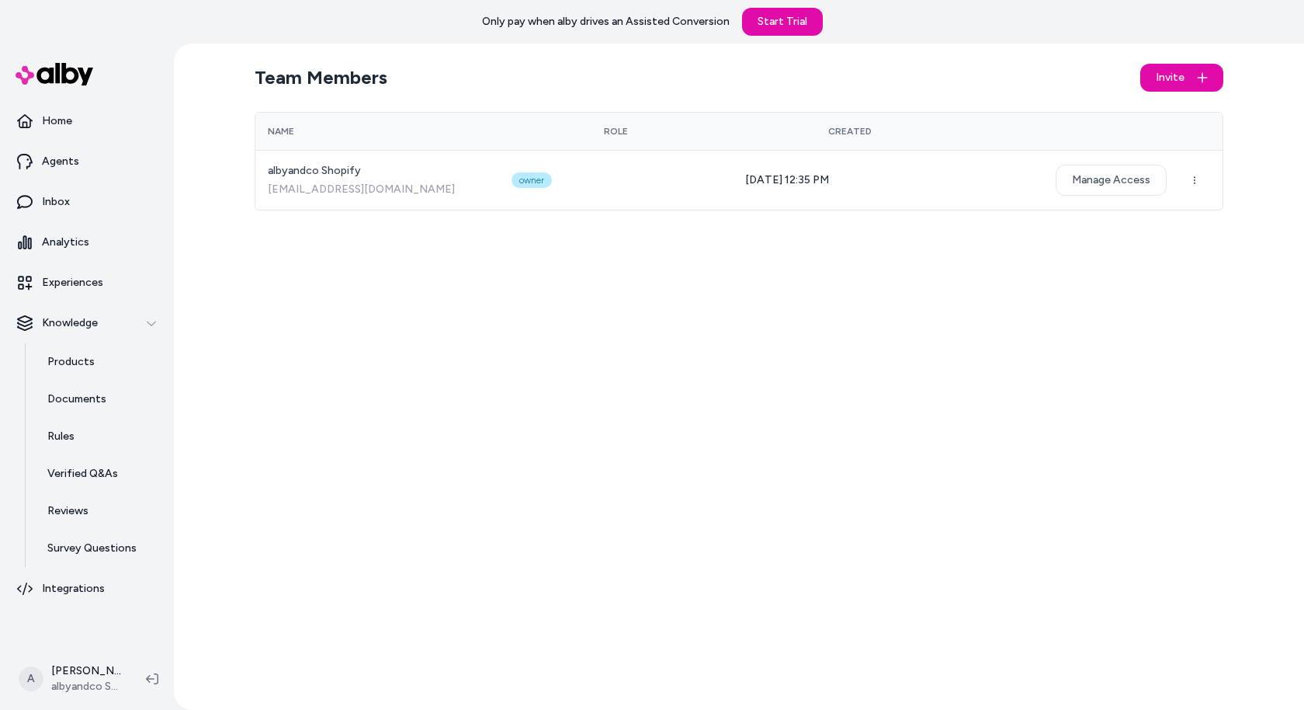
click at [463, 276] on div "Team Members Invite Name Role Created albyandco Shopify alby@albyandco.myshopif…" at bounding box center [739, 376] width 994 height 666
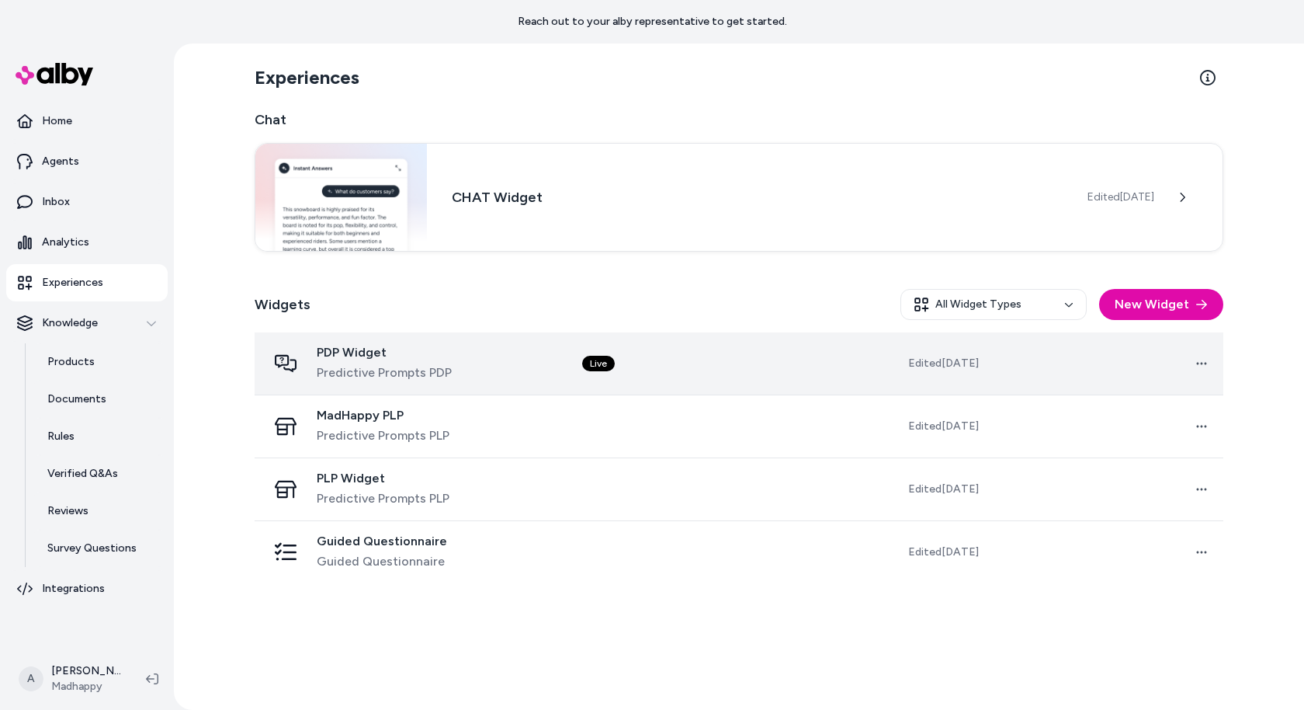
click at [348, 361] on div "PDP Widget Predictive Prompts PDP" at bounding box center [384, 363] width 135 height 37
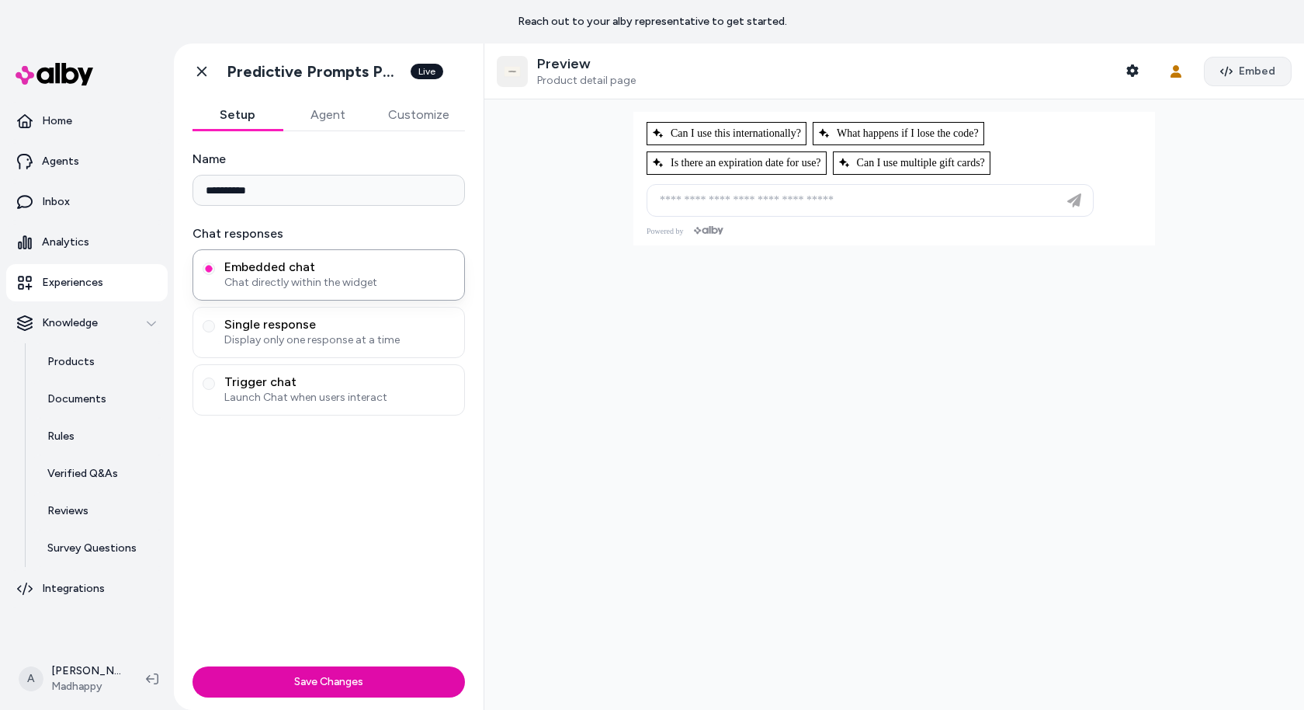
click at [1282, 57] on button "Embed" at bounding box center [1248, 72] width 88 height 30
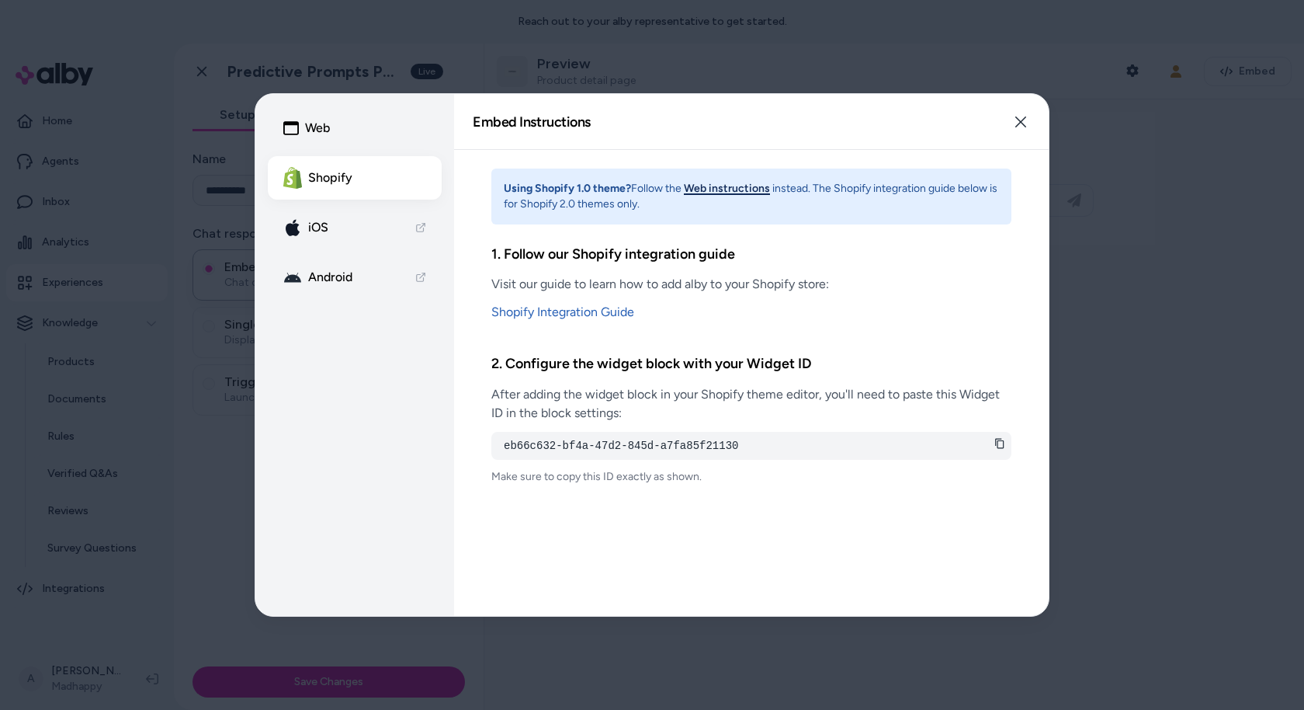
click at [718, 193] on button "Web instructions" at bounding box center [727, 189] width 86 height 16
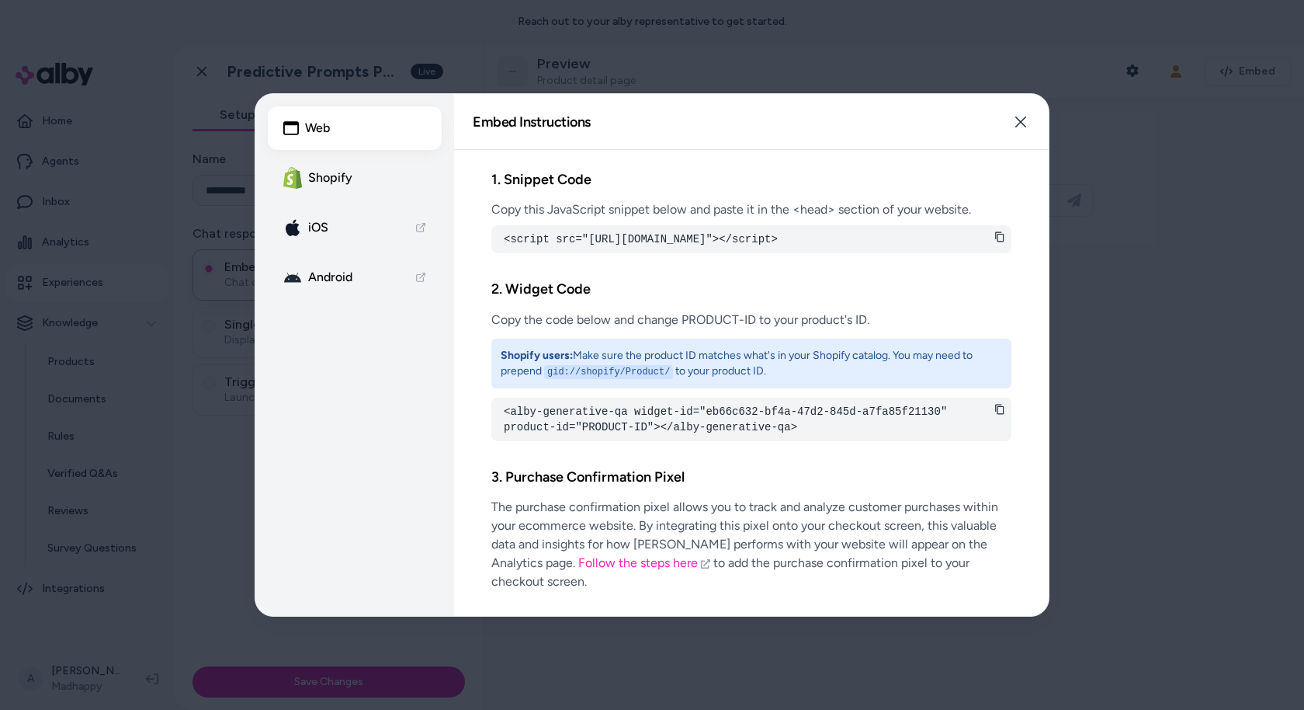
click at [528, 231] on pre "<script src="https://cdn.alby.net/apps/launcher/embed.js?brandId=6773cee9-f4bd-…" at bounding box center [751, 239] width 495 height 16
click at [533, 235] on pre "<script src="https://cdn.alby.net/apps/launcher/embed.js?brandId=6773cee9-f4bd-…" at bounding box center [751, 239] width 495 height 16
click at [533, 238] on pre "<script src="https://cdn.alby.net/apps/launcher/embed.js?brandId=6773cee9-f4bd-…" at bounding box center [751, 239] width 495 height 16
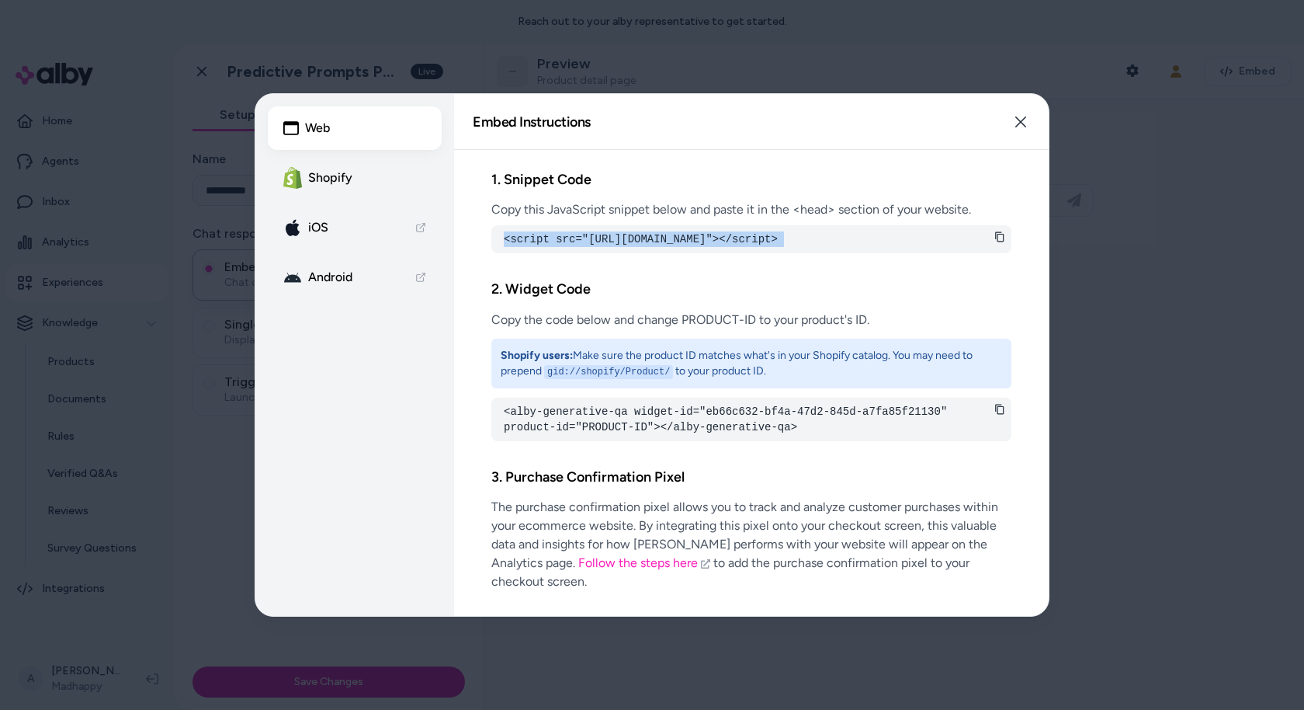
copy div "<script src="https://cdn.alby.net/apps/launcher/embed.js?brandId=6773cee9-f4bd-…"
click at [1000, 434] on div "<alby-generative-qa widget-id="eb66c632-bf4a-47d2-845d-a7fa85f21130" product-id…" at bounding box center [751, 419] width 520 height 43
click at [1000, 431] on div "<alby-generative-qa widget-id="eb66c632-bf4a-47d2-845d-a7fa85f21130" product-id…" at bounding box center [751, 419] width 520 height 43
click at [1000, 430] on div "<alby-generative-qa widget-id="eb66c632-bf4a-47d2-845d-a7fa85f21130" product-id…" at bounding box center [751, 419] width 520 height 43
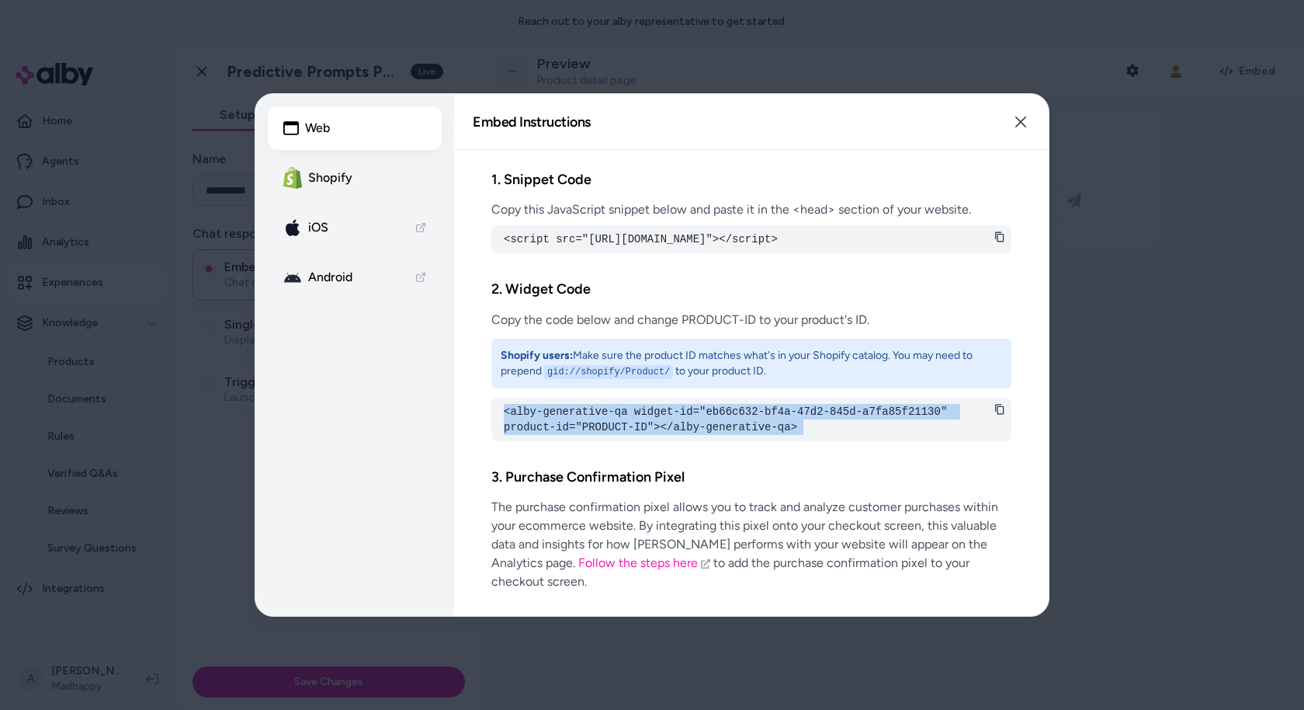
click at [1000, 429] on div "<alby-generative-qa widget-id="eb66c632-bf4a-47d2-845d-a7fa85f21130" product-id…" at bounding box center [751, 419] width 520 height 43
click at [1000, 415] on icon at bounding box center [1000, 409] width 11 height 11
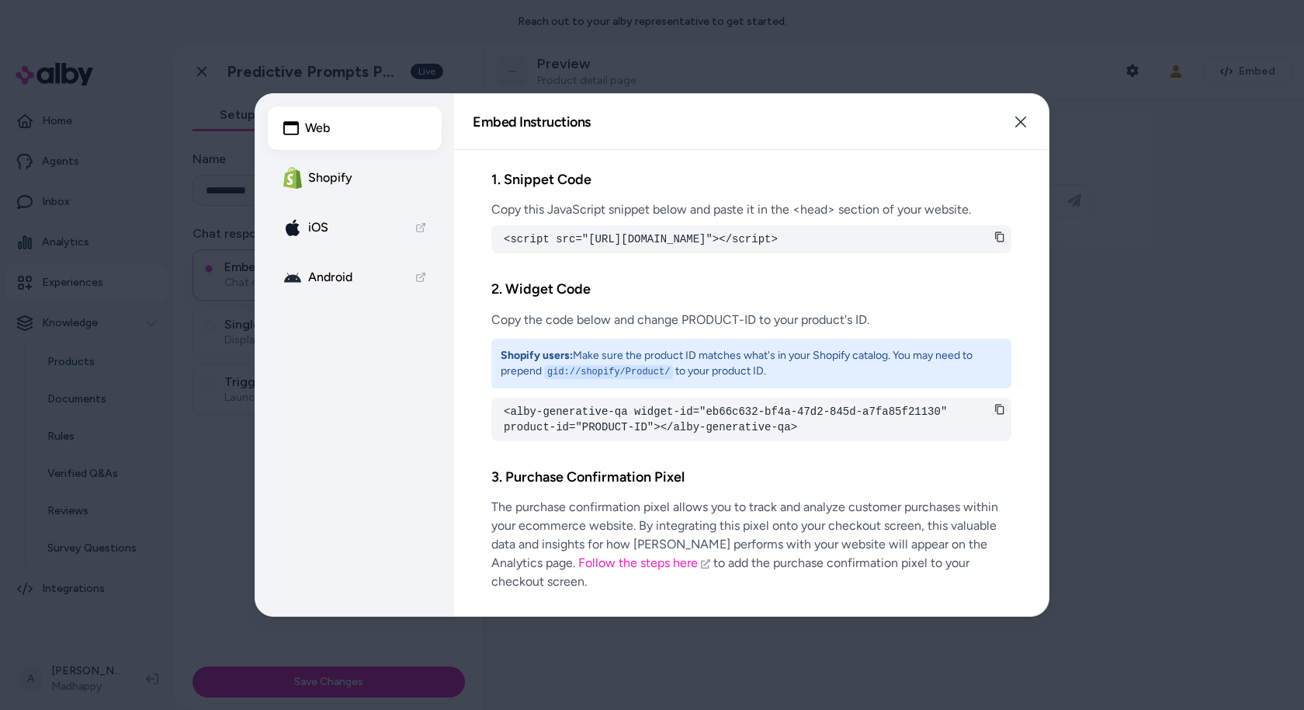
click at [995, 232] on icon at bounding box center [999, 237] width 9 height 10
click at [571, 379] on code "gid://shopify/Product/" at bounding box center [608, 372] width 129 height 14
drag, startPoint x: 541, startPoint y: 388, endPoint x: 669, endPoint y: 386, distance: 128.1
click at [669, 379] on p "Shopify users: Make sure the product ID matches what's in your Shopify catalog.…" at bounding box center [752, 363] width 502 height 31
copy p "gid://shopify/Product/"
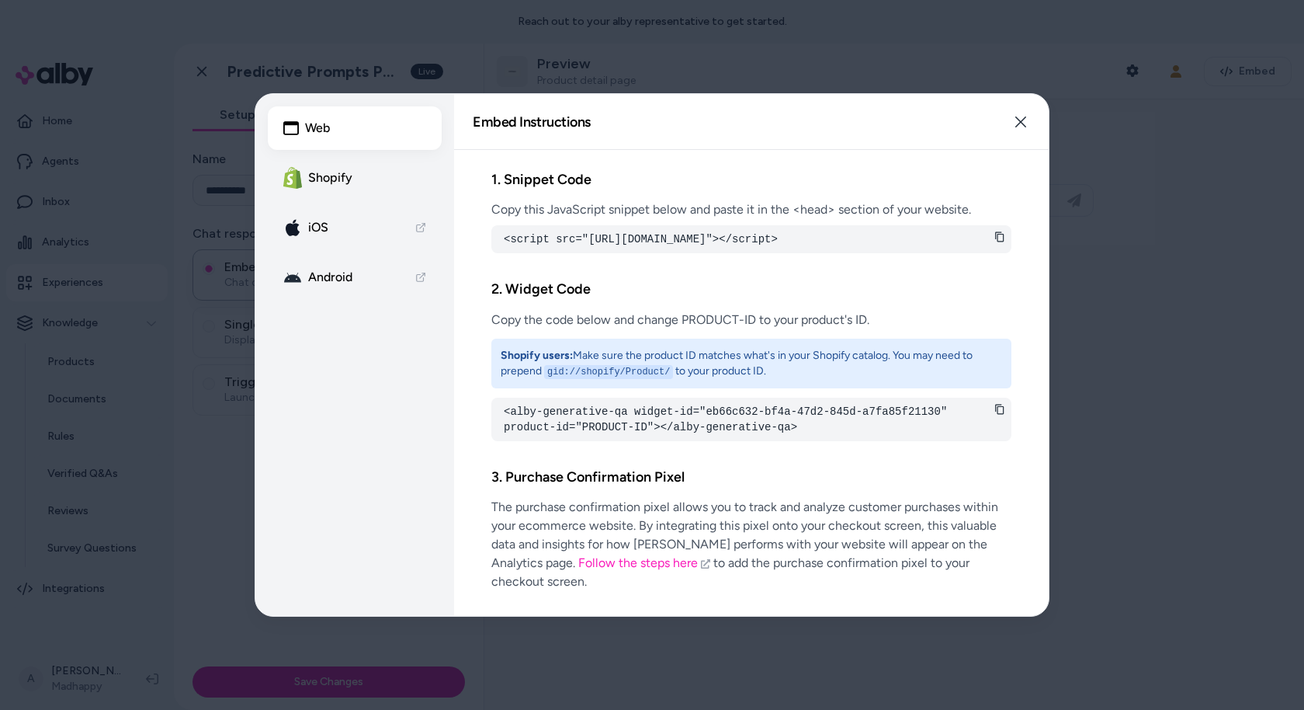
click at [666, 375] on p "Shopify users: Make sure the product ID matches what's in your Shopify catalog.…" at bounding box center [752, 363] width 502 height 31
click at [663, 379] on code "gid://shopify/Product/" at bounding box center [608, 372] width 129 height 14
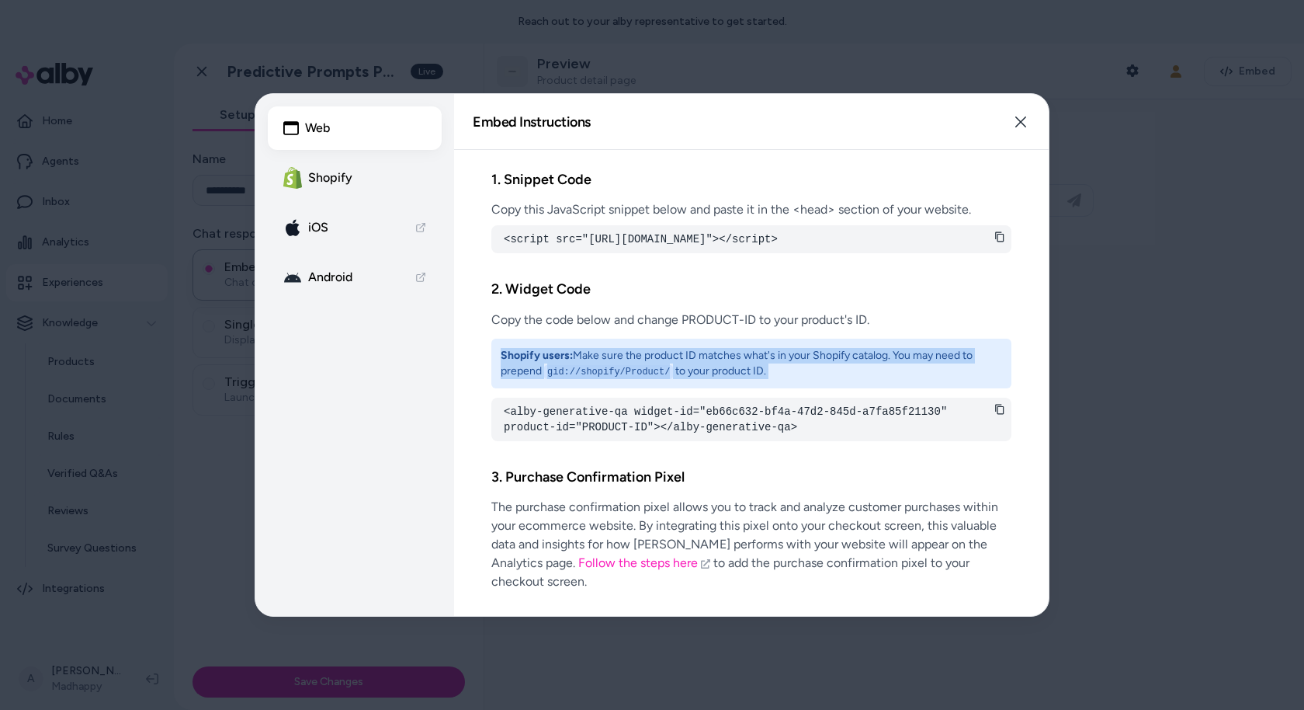
click at [663, 379] on code "gid://shopify/Product/" at bounding box center [608, 372] width 129 height 14
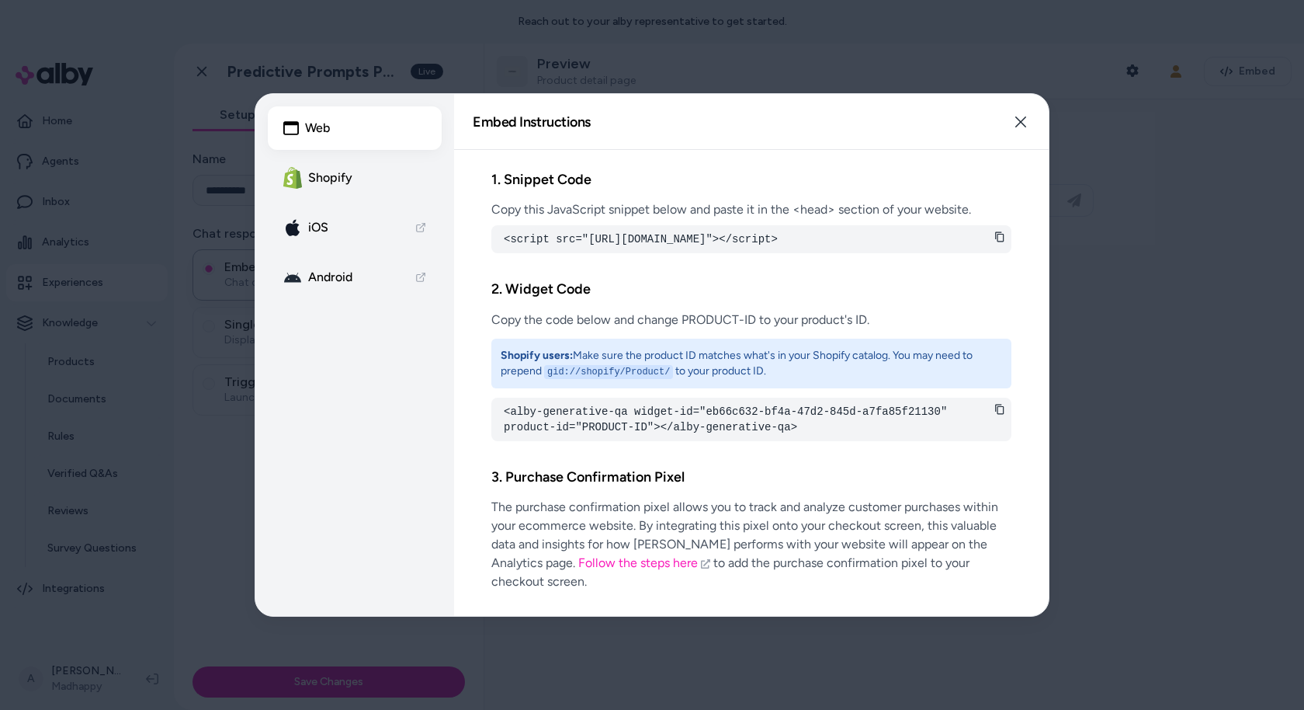
click at [669, 379] on code "gid://shopify/Product/" at bounding box center [608, 372] width 129 height 14
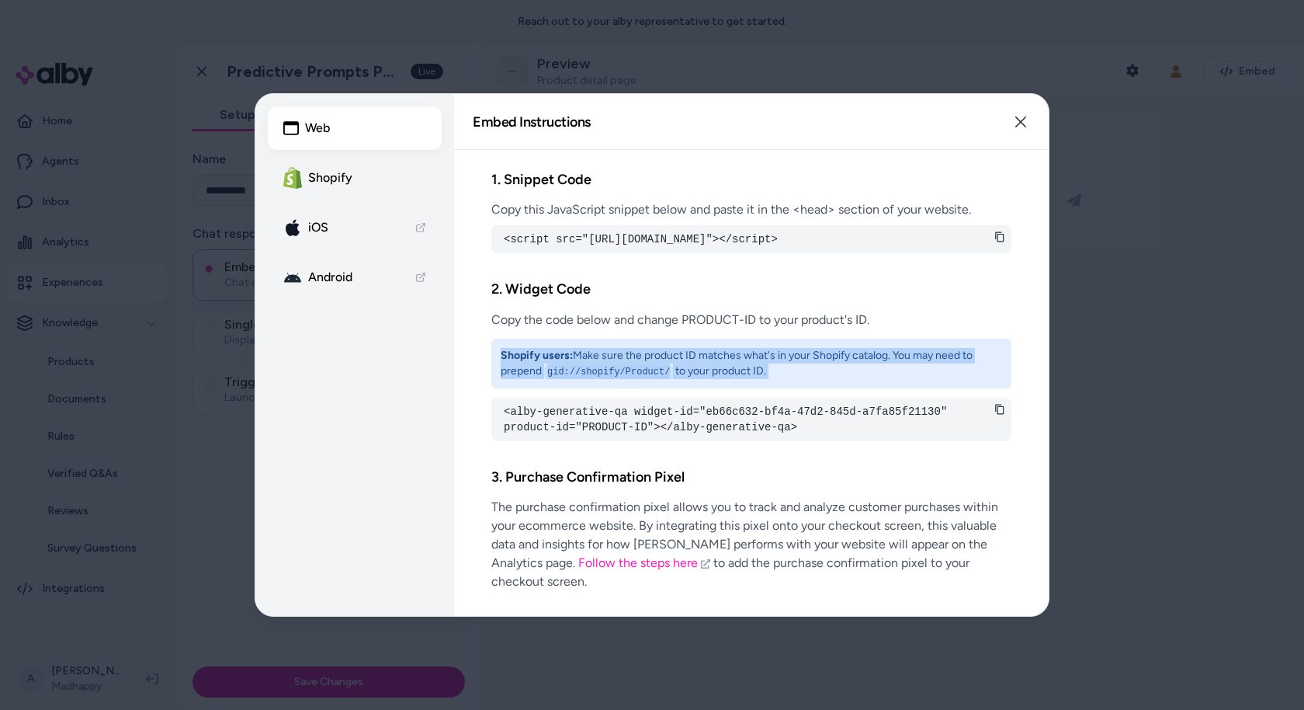
drag, startPoint x: 672, startPoint y: 389, endPoint x: 630, endPoint y: 387, distance: 42.7
click at [628, 379] on code "gid://shopify/Product/" at bounding box center [608, 372] width 129 height 14
click at [630, 379] on code "gid://shopify/Product/" at bounding box center [608, 372] width 129 height 14
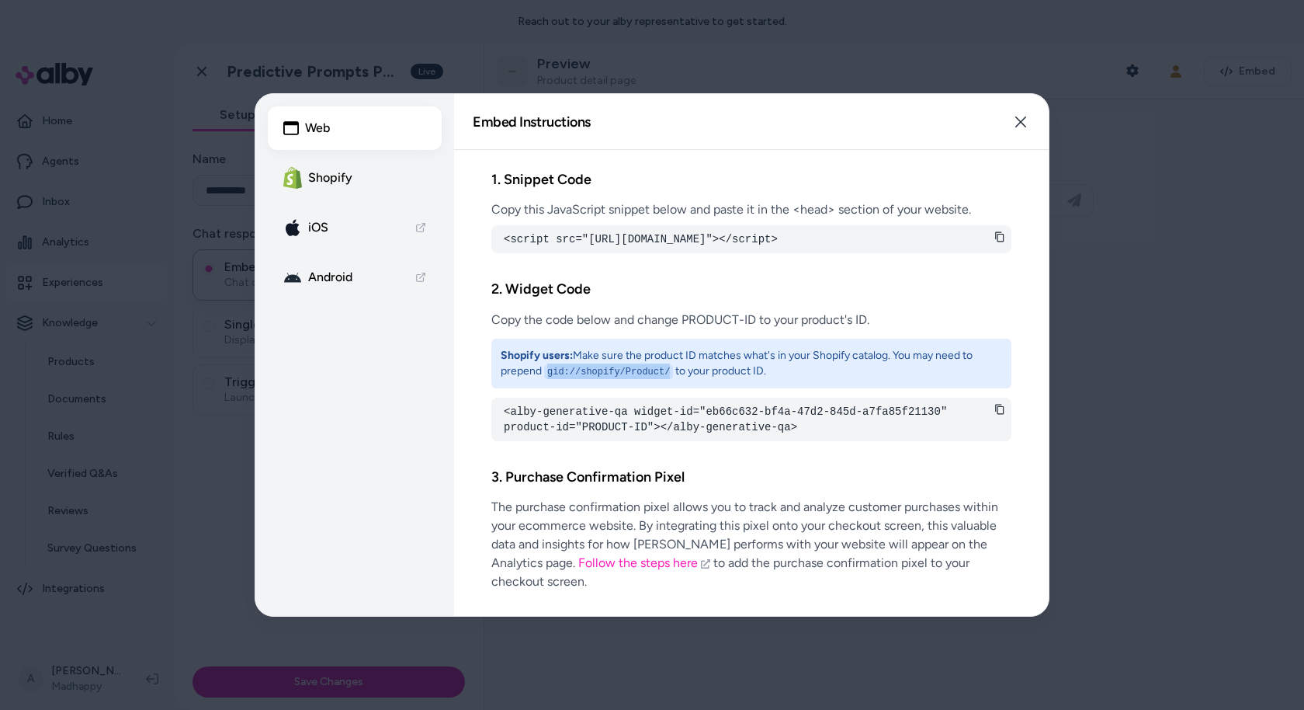
drag, startPoint x: 547, startPoint y: 385, endPoint x: 670, endPoint y: 385, distance: 122.7
click at [670, 379] on code "gid://shopify/Product/" at bounding box center [608, 372] width 129 height 14
copy code "gid://shopify/Product/"
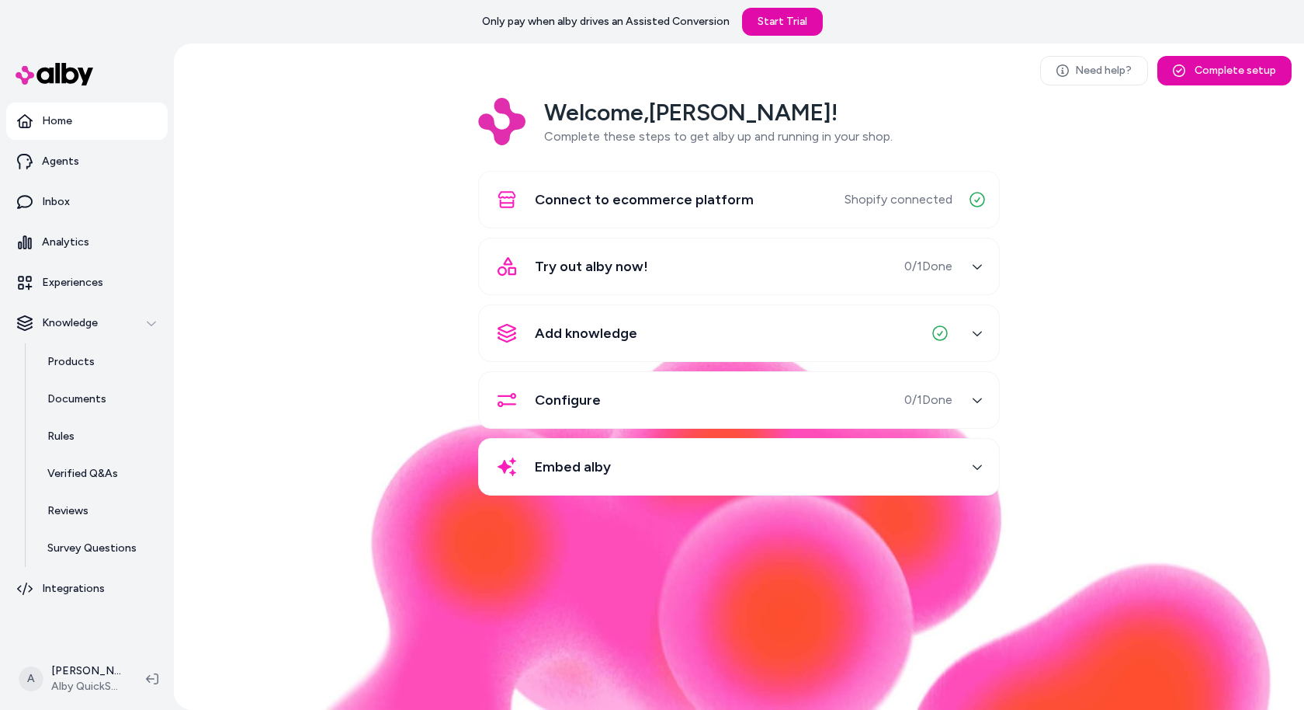
click at [321, 269] on div "Welcome, Andrew ! Complete these steps to get alby up and running in your shop.…" at bounding box center [739, 307] width 1106 height 419
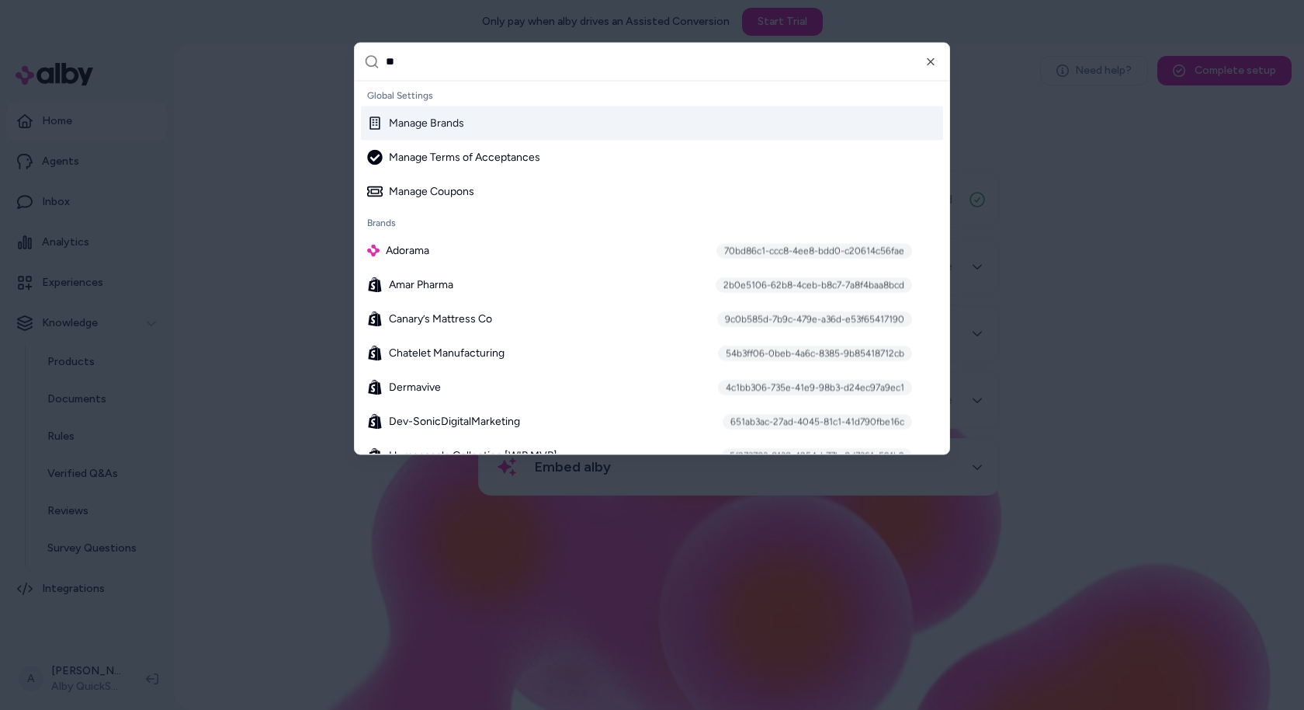
type input "***"
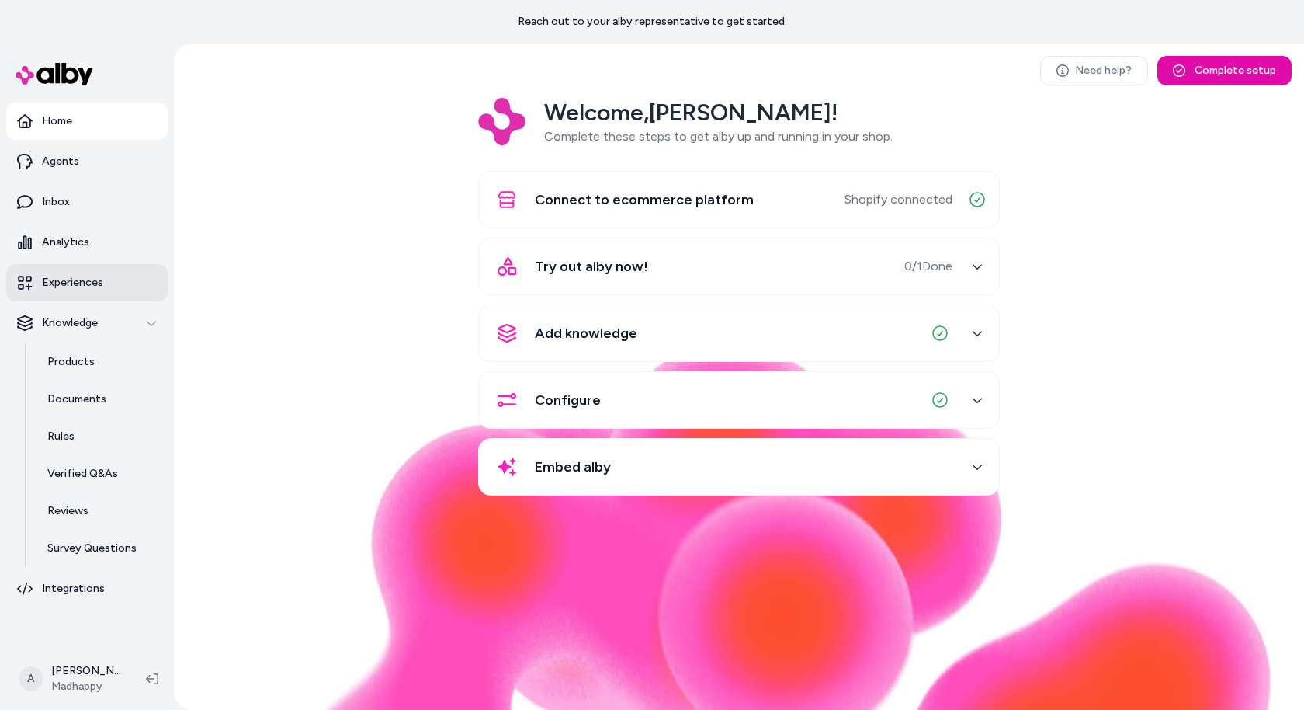
click at [116, 293] on link "Experiences" at bounding box center [86, 282] width 161 height 37
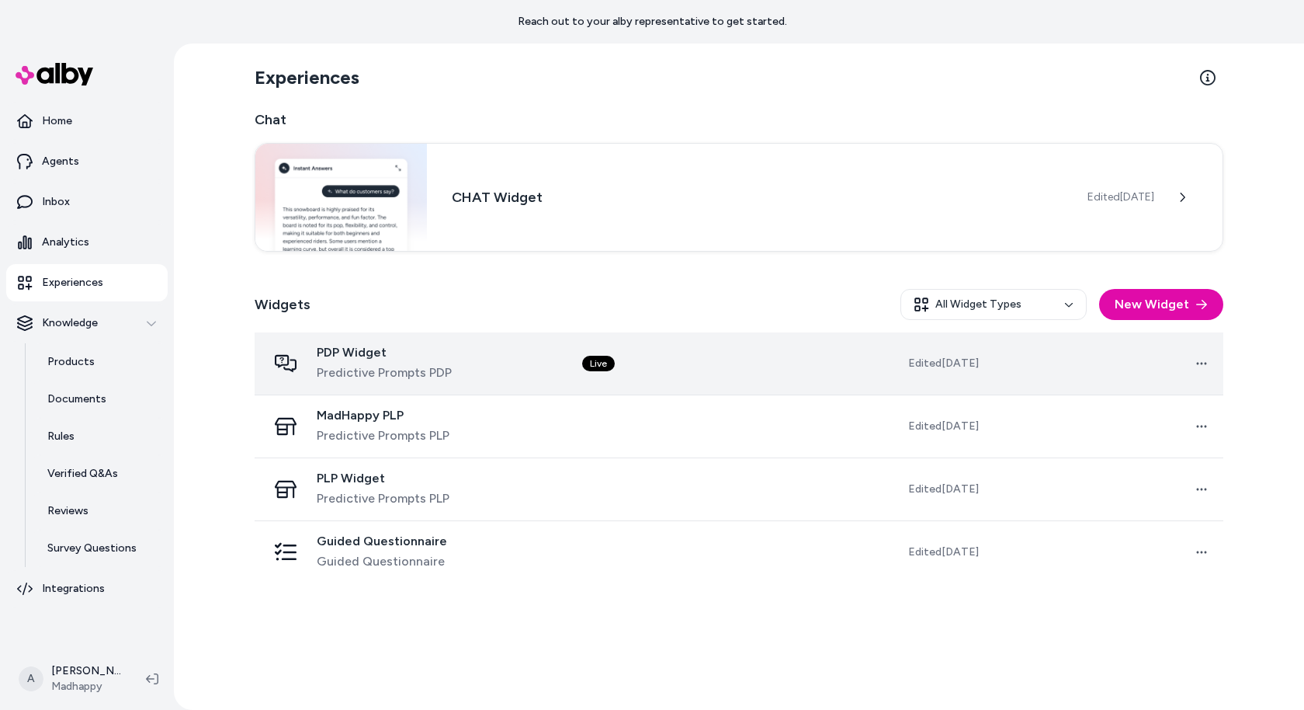
click at [395, 387] on td "PDP Widget Predictive Prompts PDP" at bounding box center [412, 363] width 315 height 63
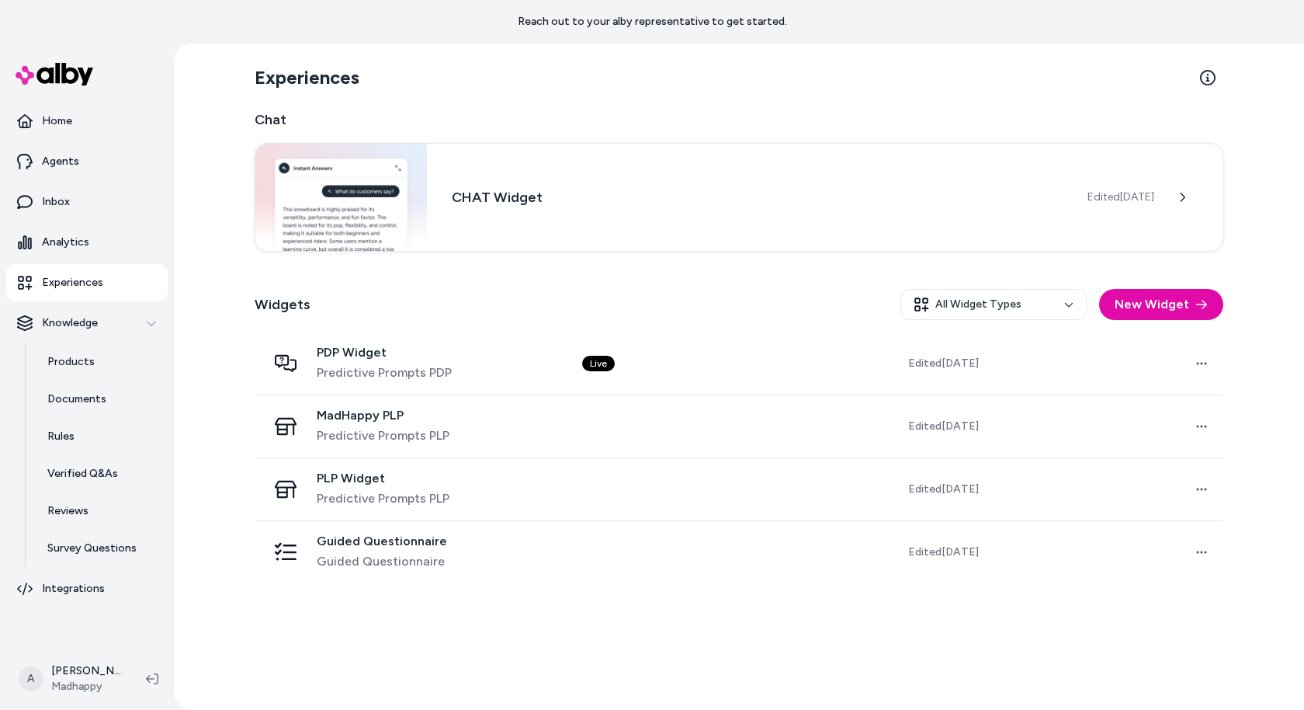
click at [446, 318] on div "Widgets All Widget Types New Widget" at bounding box center [739, 304] width 969 height 56
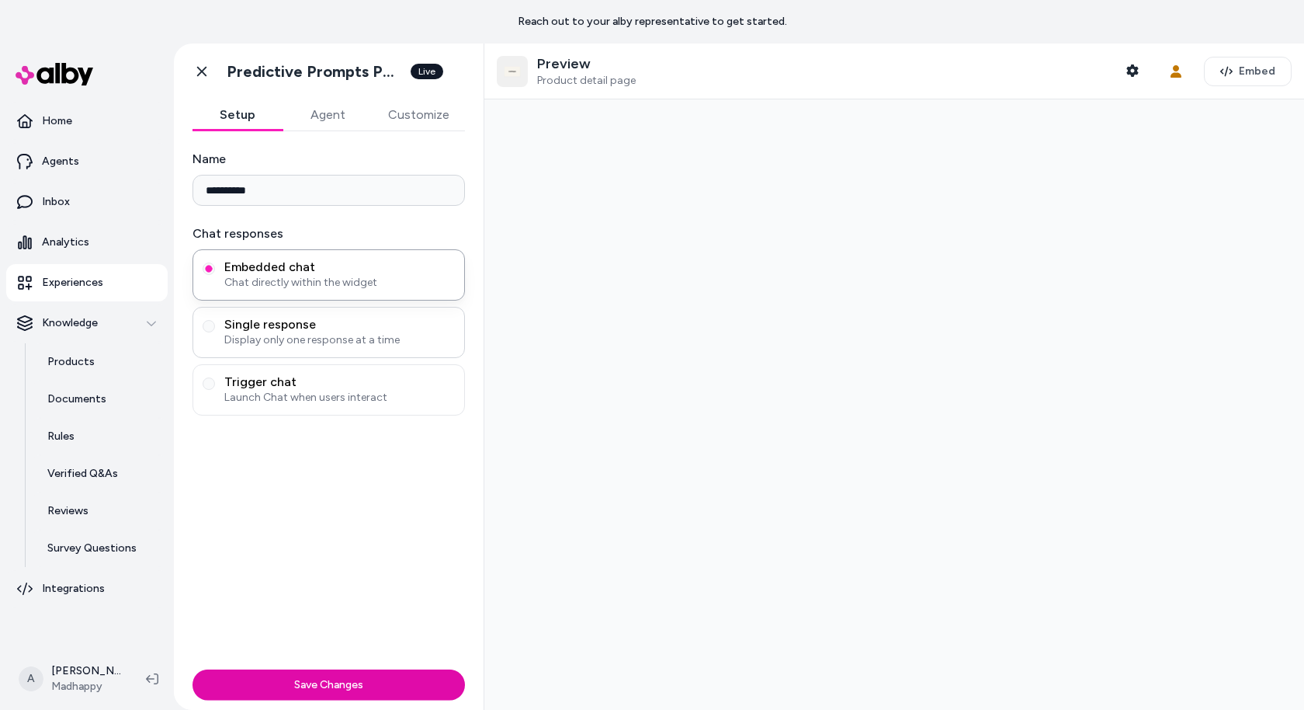
click at [364, 344] on span "Display only one response at a time" at bounding box center [339, 340] width 231 height 16
click at [215, 332] on button "Single response Display only one response at a time" at bounding box center [209, 326] width 12 height 12
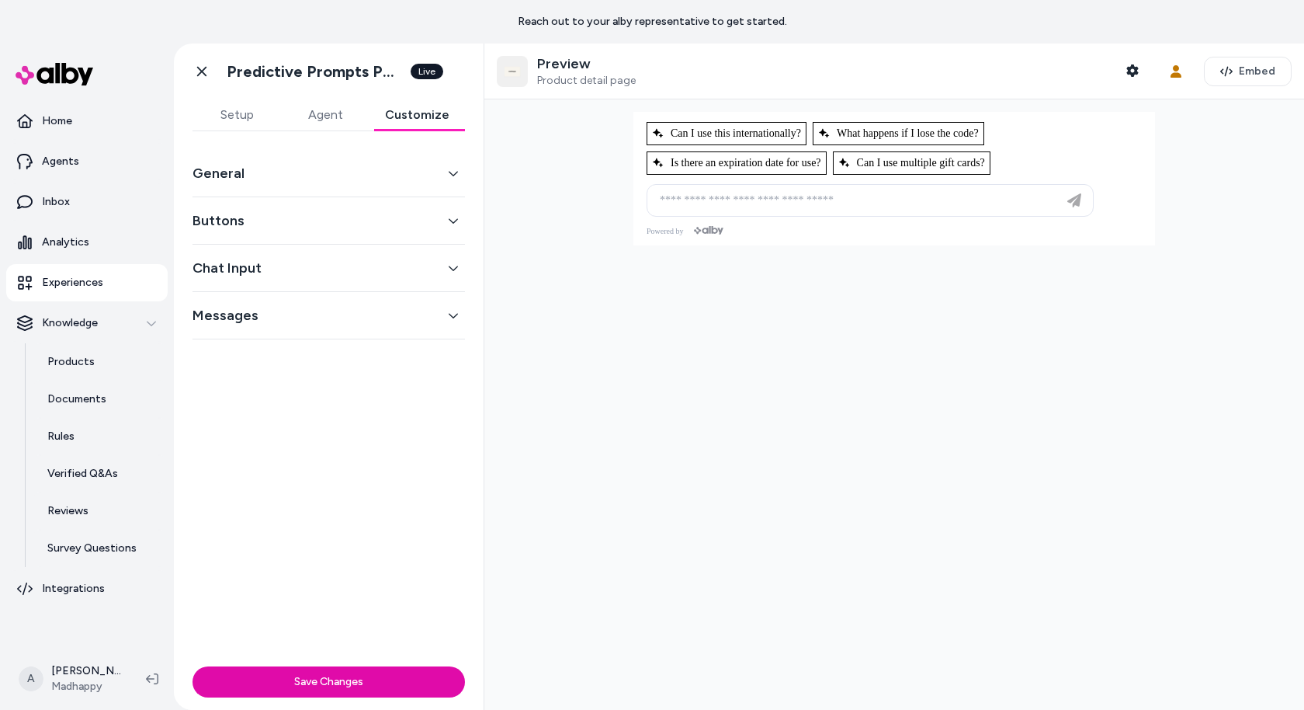
click at [428, 116] on button "Customize" at bounding box center [417, 114] width 95 height 31
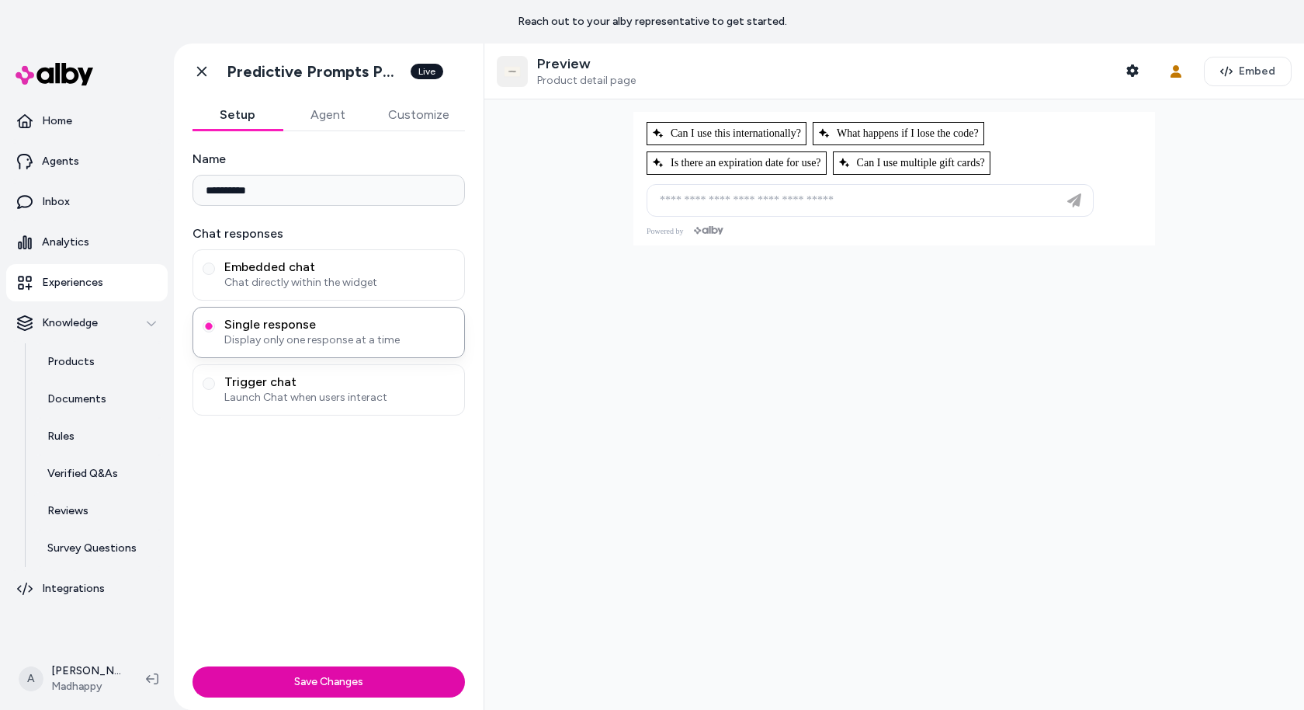
click at [227, 107] on button "Setup" at bounding box center [238, 114] width 90 height 31
click at [271, 290] on span "Chat directly within the widget" at bounding box center [339, 283] width 231 height 16
click at [215, 275] on button "Embedded chat Chat directly within the widget" at bounding box center [209, 268] width 12 height 12
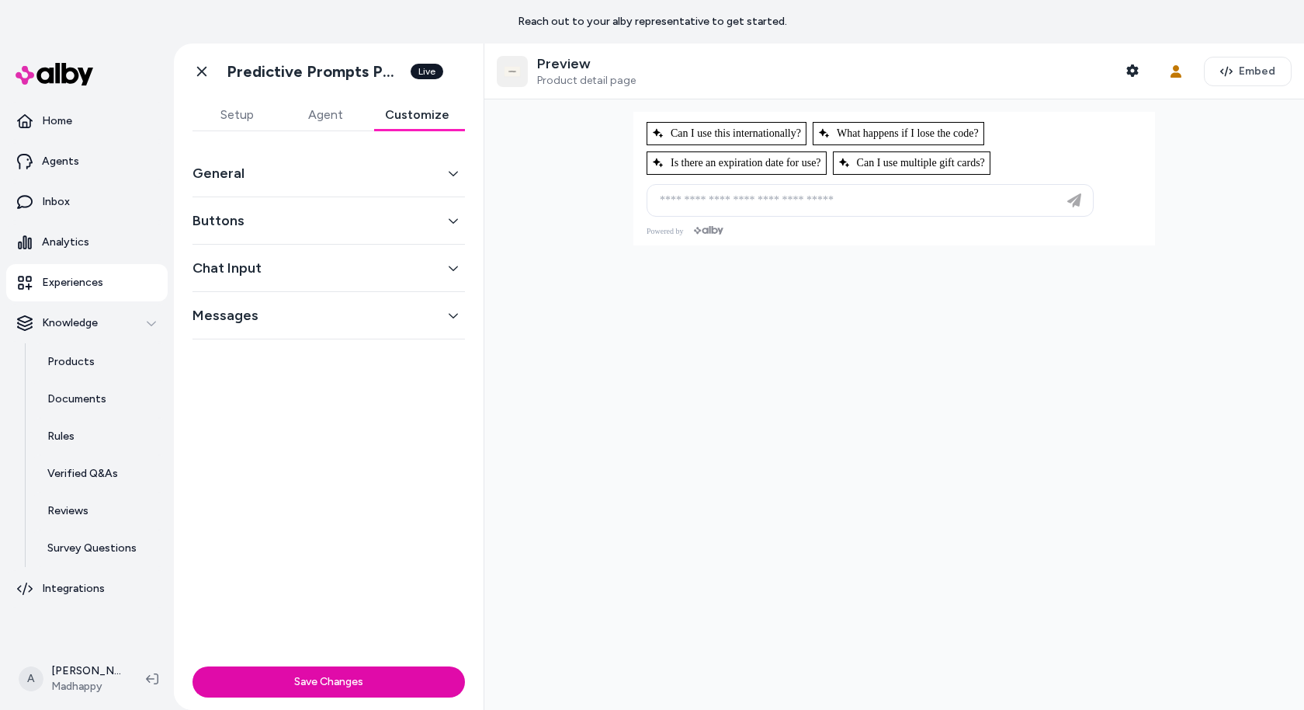
click at [410, 121] on button "Customize" at bounding box center [417, 114] width 95 height 31
click at [308, 188] on div "General" at bounding box center [329, 173] width 273 height 47
click at [315, 185] on div "General" at bounding box center [329, 173] width 273 height 47
click at [344, 165] on button "General" at bounding box center [329, 173] width 273 height 22
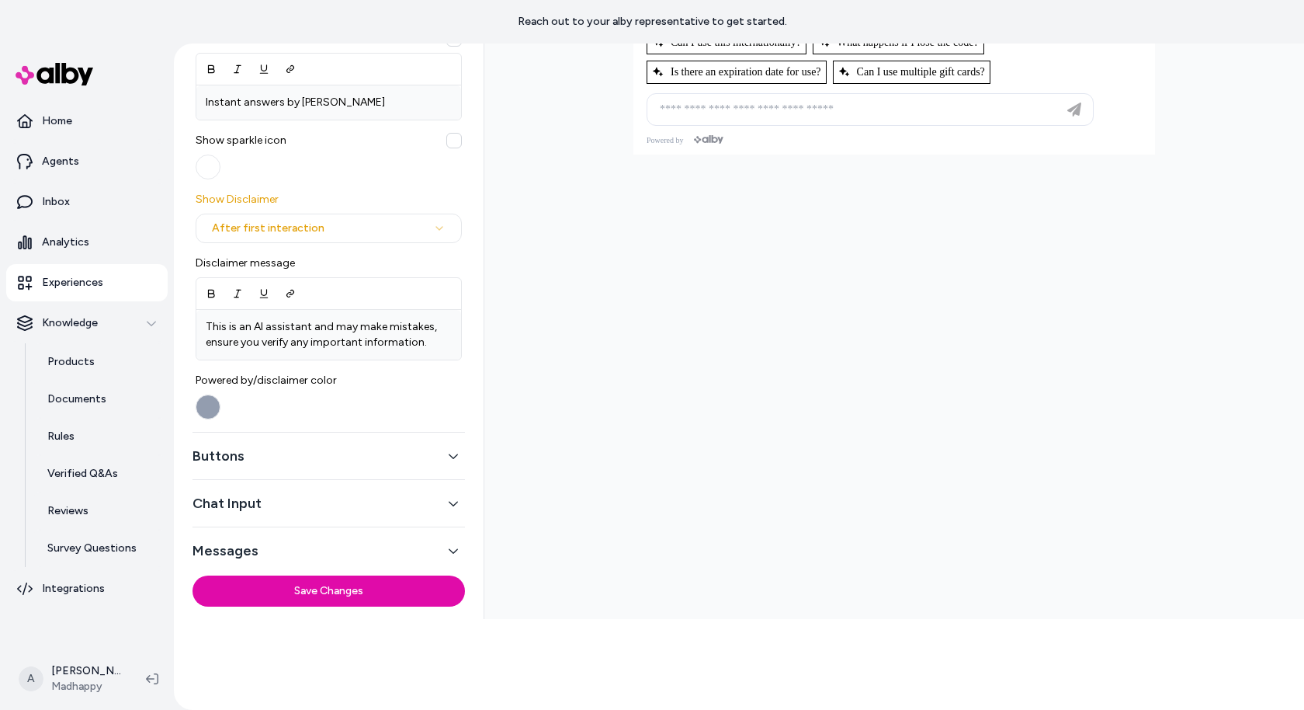
scroll to position [95, 0]
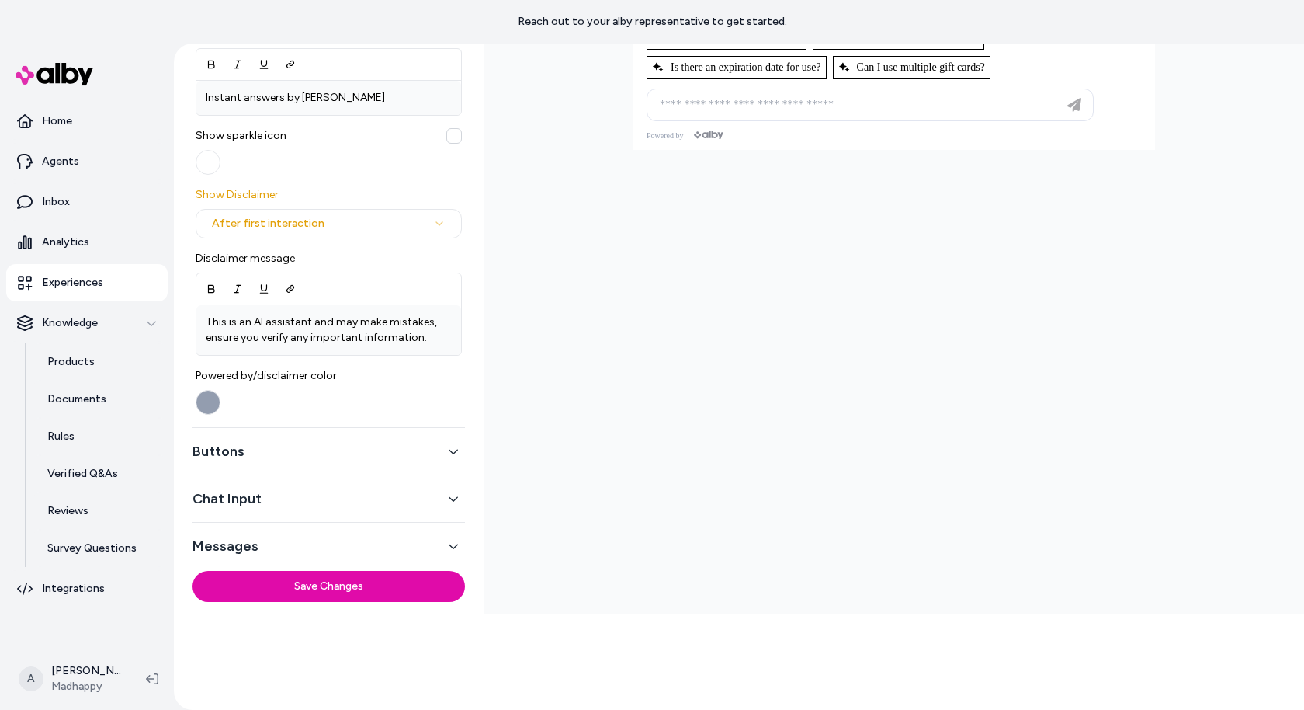
click at [426, 452] on button "Buttons" at bounding box center [329, 451] width 273 height 22
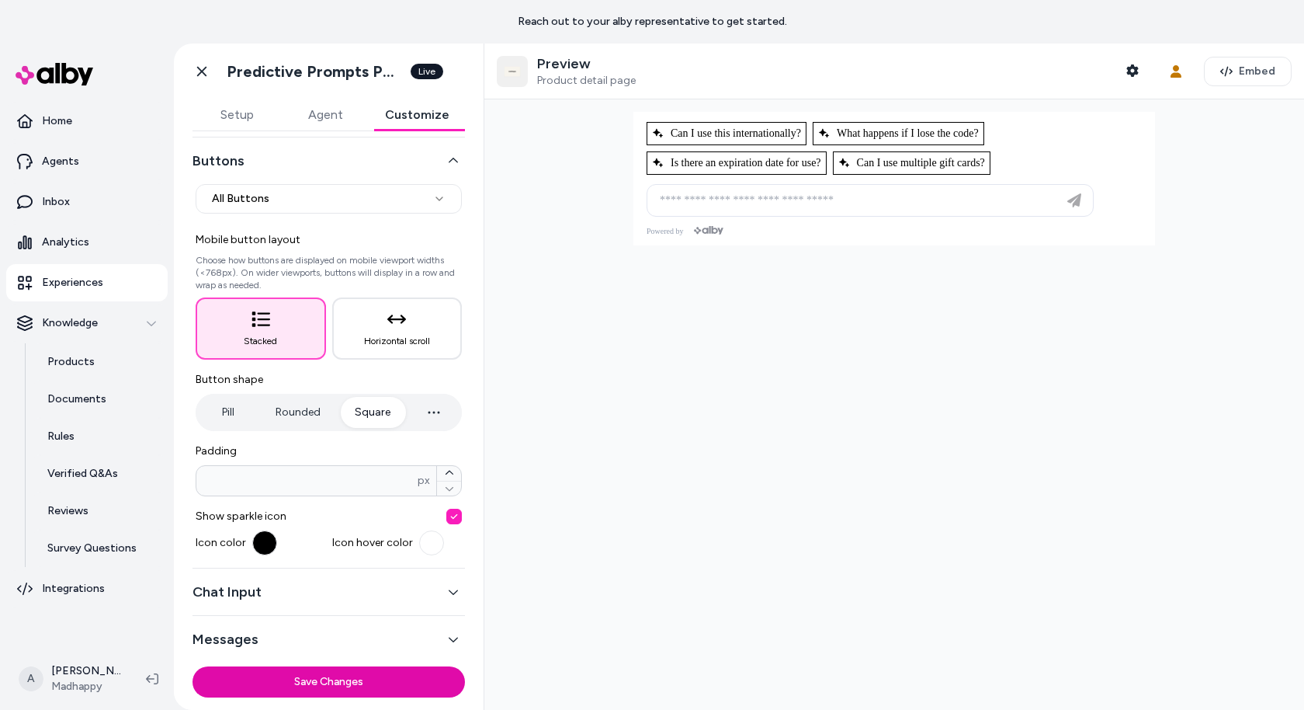
scroll to position [60, 0]
click at [445, 597] on button "Chat Input" at bounding box center [329, 592] width 273 height 22
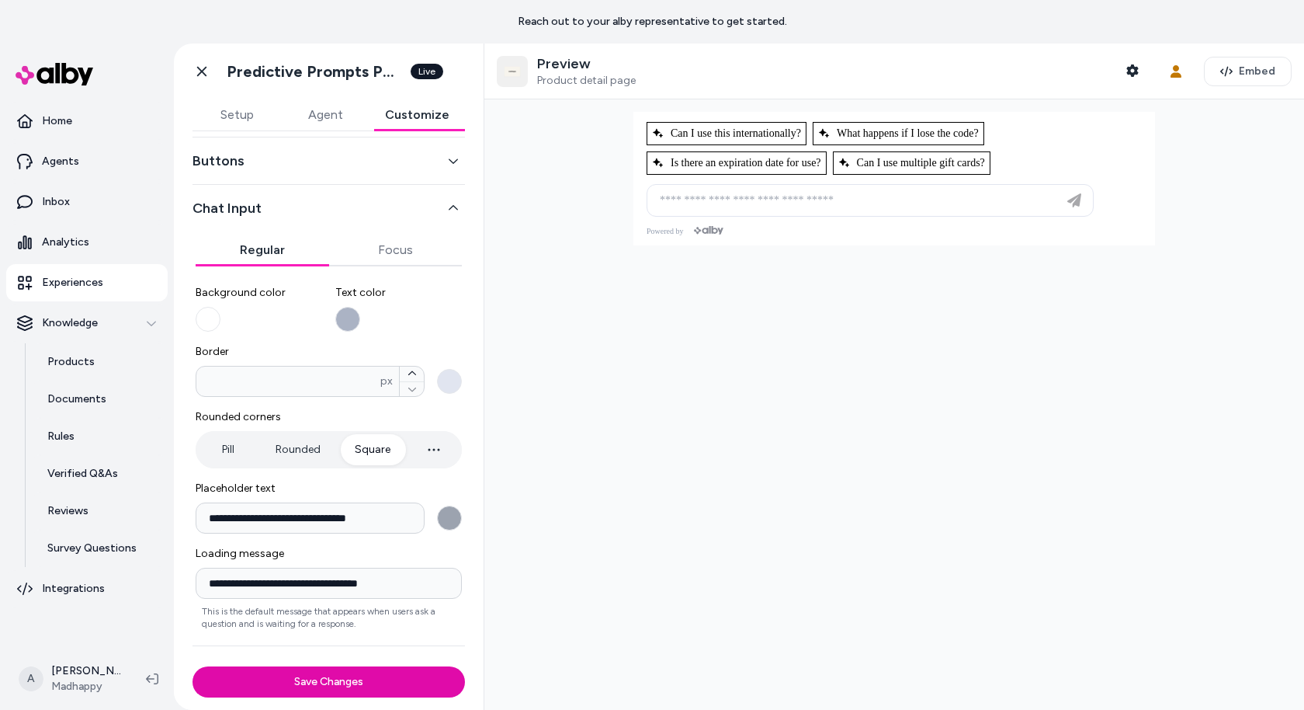
scroll to position [90, 0]
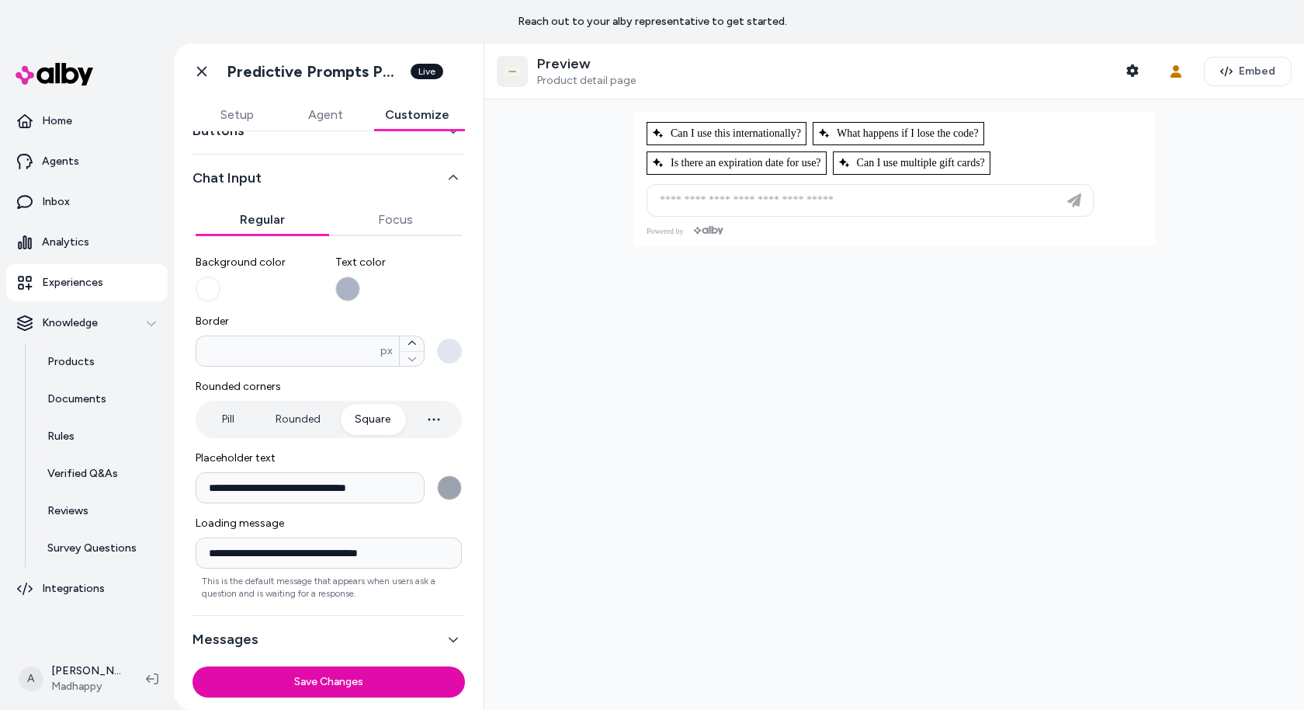
click at [418, 616] on div "Messages" at bounding box center [329, 639] width 273 height 47
click at [418, 619] on div "Messages" at bounding box center [329, 639] width 273 height 47
click at [418, 634] on button "Messages" at bounding box center [329, 639] width 273 height 22
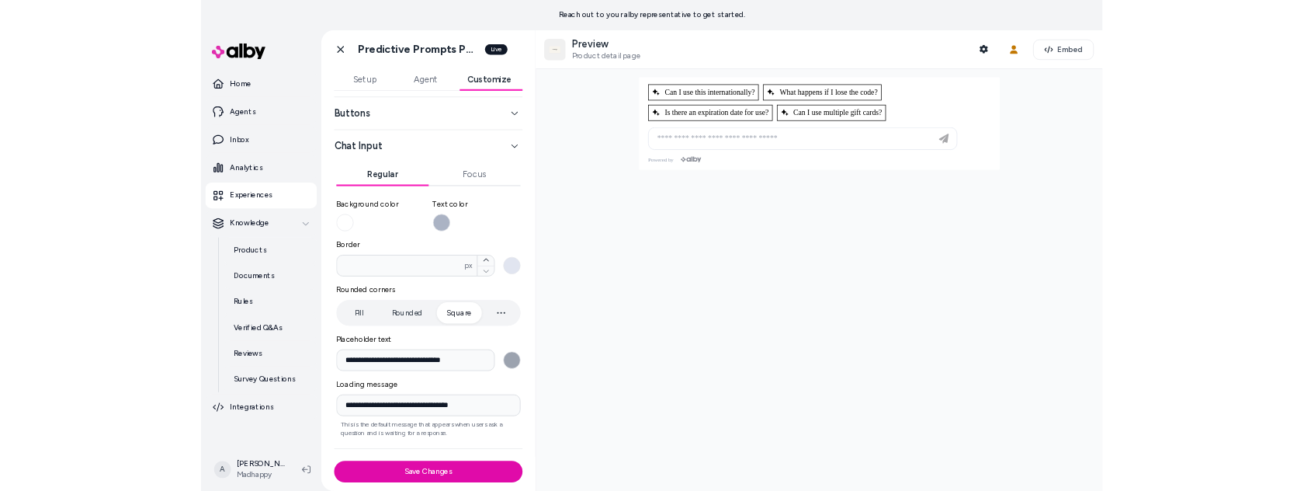
scroll to position [56, 0]
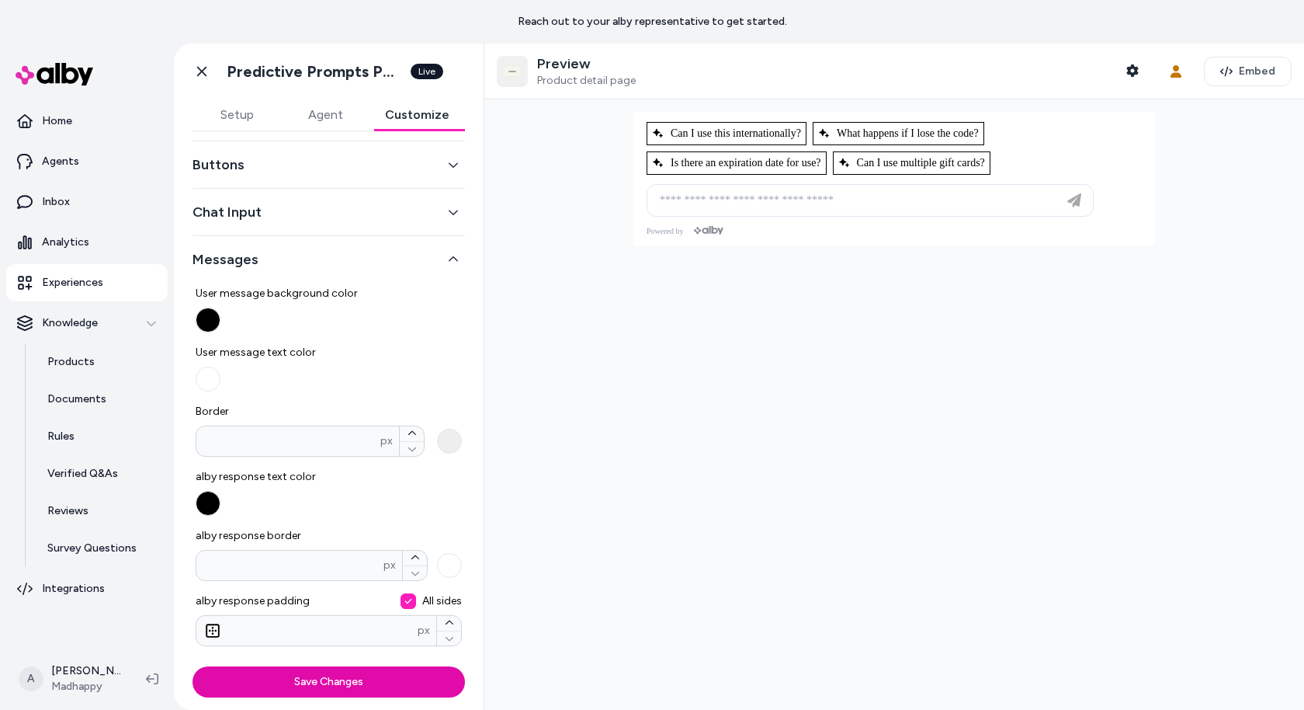
click at [634, 495] on div at bounding box center [894, 404] width 820 height 610
click at [790, 149] on div at bounding box center [894, 148] width 520 height 71
click at [792, 169] on button "Is there an expiration date for use?" at bounding box center [737, 162] width 180 height 23
type input "**********"
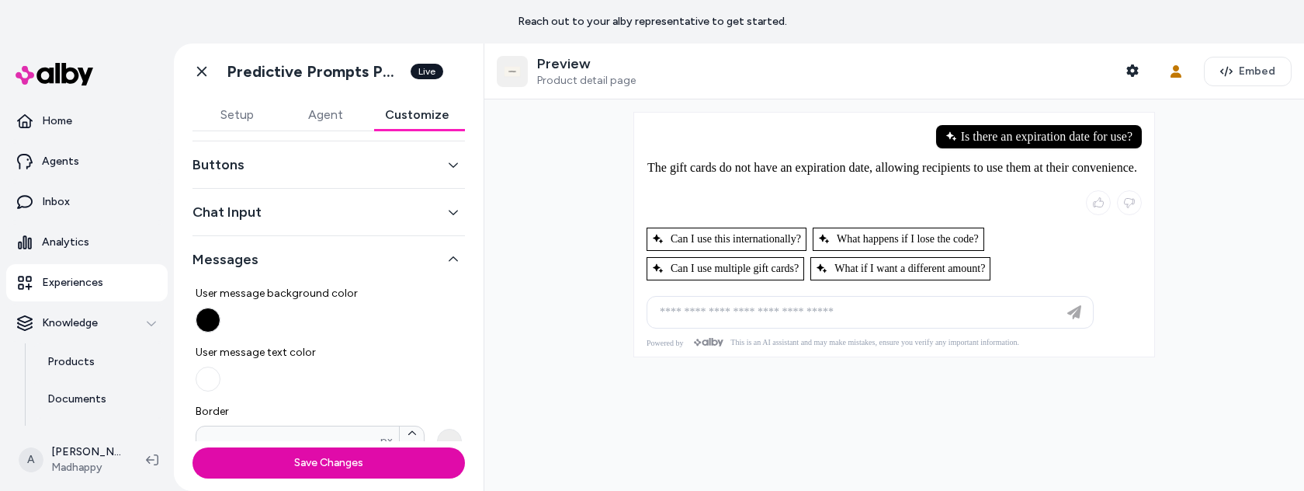
click at [1236, 454] on div at bounding box center [894, 294] width 820 height 391
click at [1001, 142] on div "Is there an expiration date for use?" at bounding box center [1039, 136] width 206 height 23
click at [939, 231] on div "What happens if I lose the code?" at bounding box center [898, 238] width 170 height 23
type input "**********"
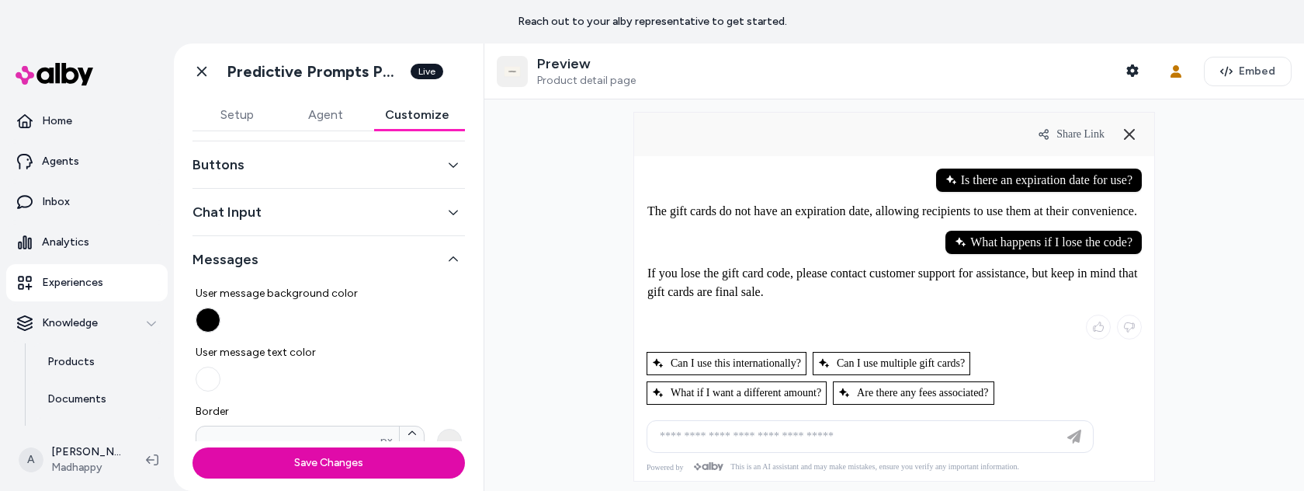
click at [1071, 128] on span "Share Link" at bounding box center [1081, 134] width 48 height 12
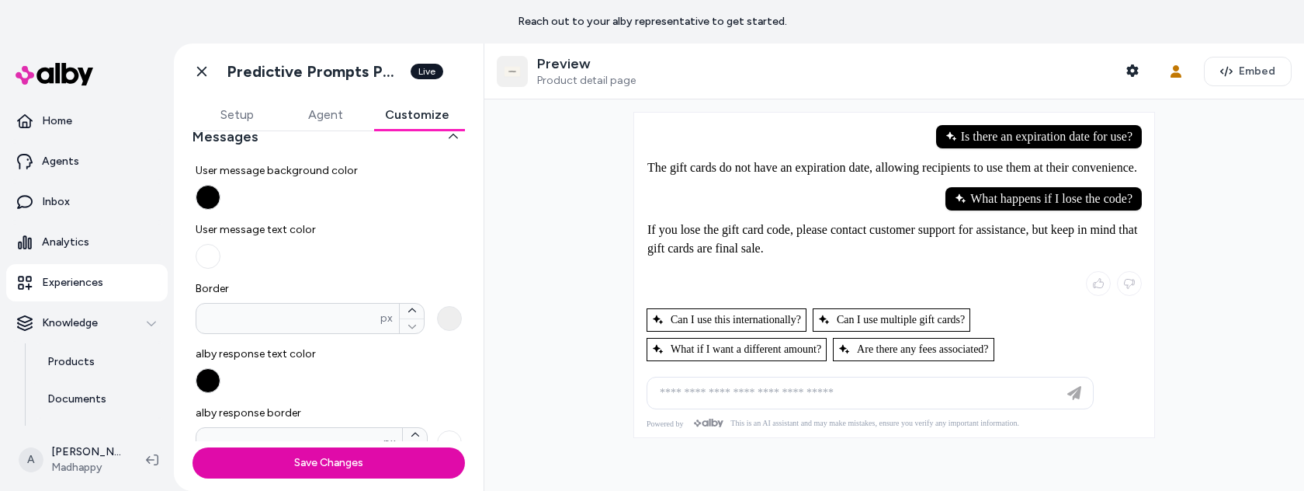
scroll to position [181, 0]
